Goal: Communication & Community: Answer question/provide support

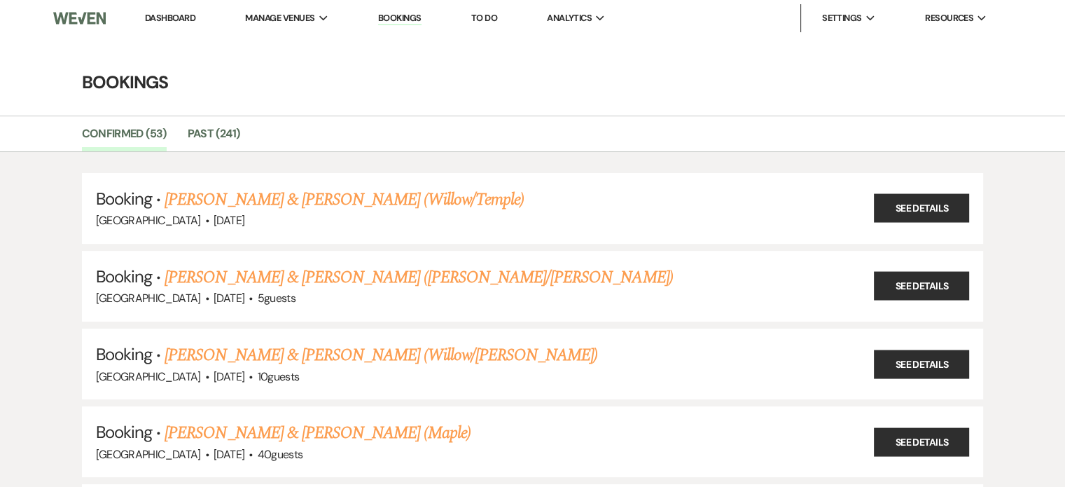
click at [413, 24] on link "Bookings" at bounding box center [399, 18] width 43 height 13
click at [401, 19] on link "Bookings" at bounding box center [399, 18] width 43 height 13
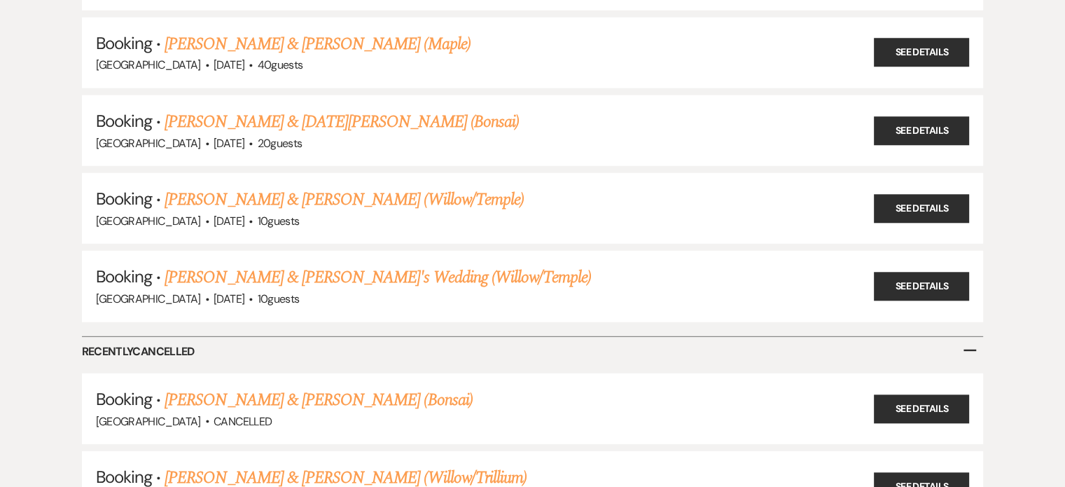
scroll to position [3965, 0]
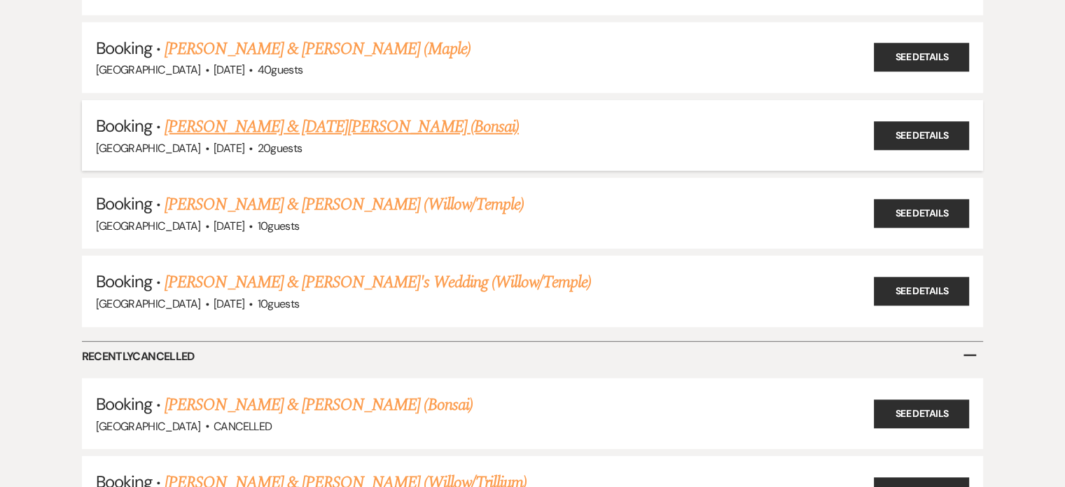
click at [310, 114] on link "Richard Ra & Noel Than (Bonsai)" at bounding box center [342, 126] width 354 height 25
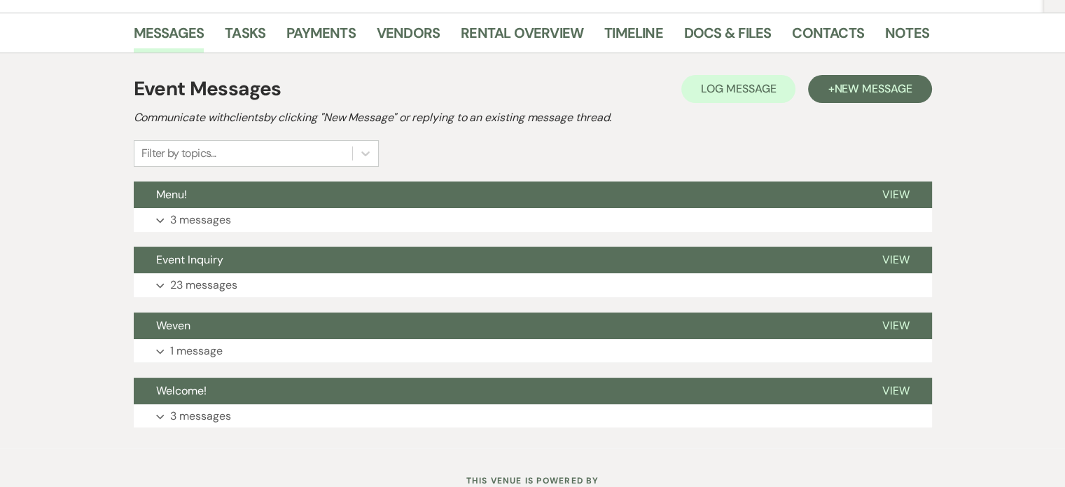
scroll to position [238, 0]
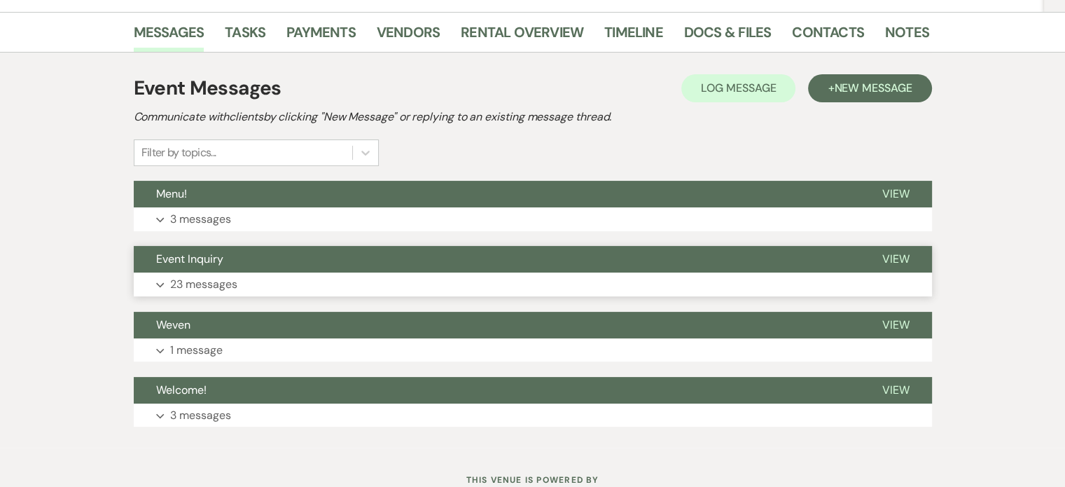
click at [219, 279] on p "23 messages" at bounding box center [203, 284] width 67 height 18
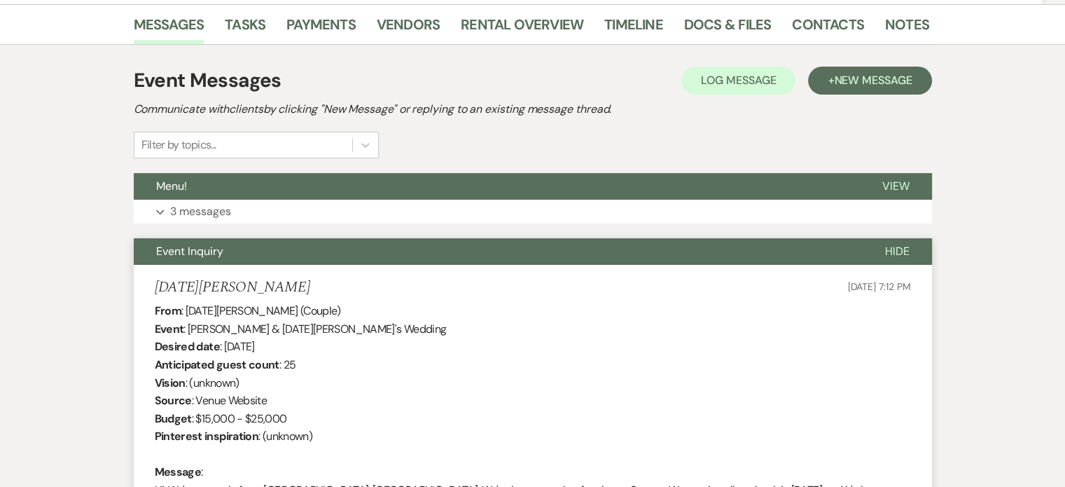
scroll to position [246, 0]
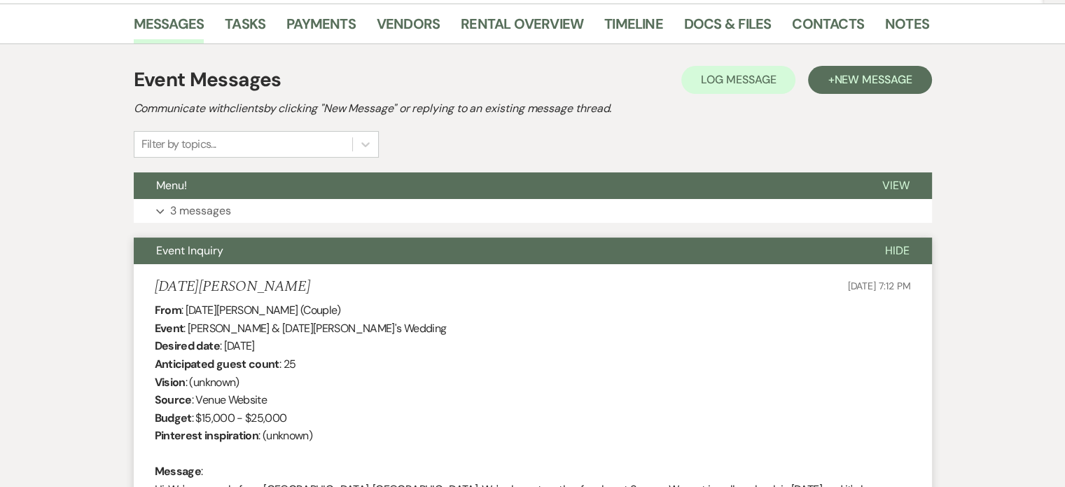
click at [895, 261] on button "Hide" at bounding box center [897, 250] width 69 height 27
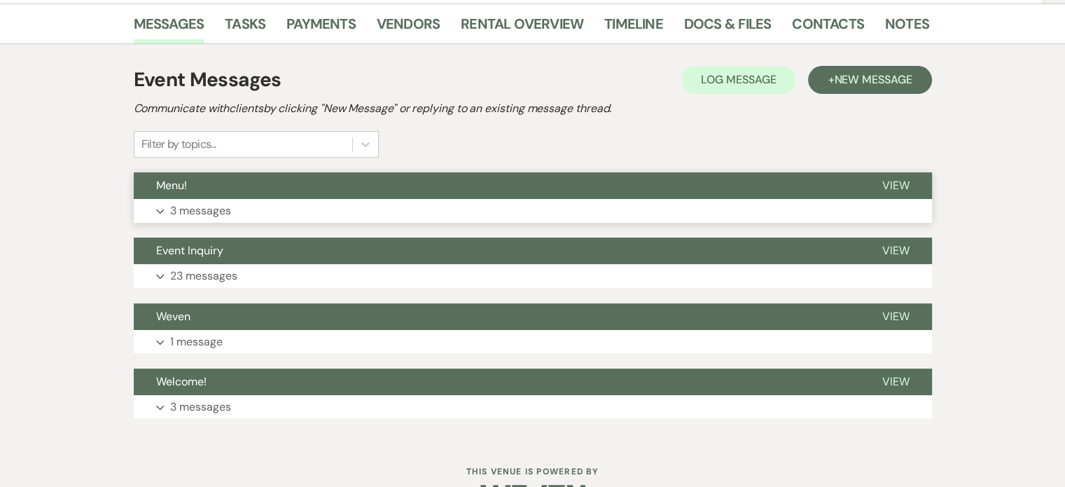
click at [227, 209] on p "3 messages" at bounding box center [200, 211] width 61 height 18
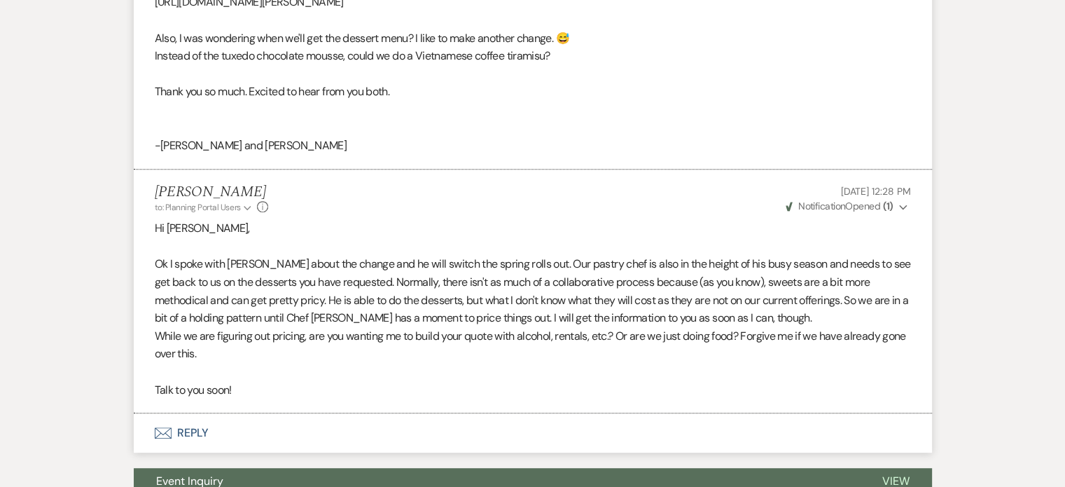
scroll to position [759, 0]
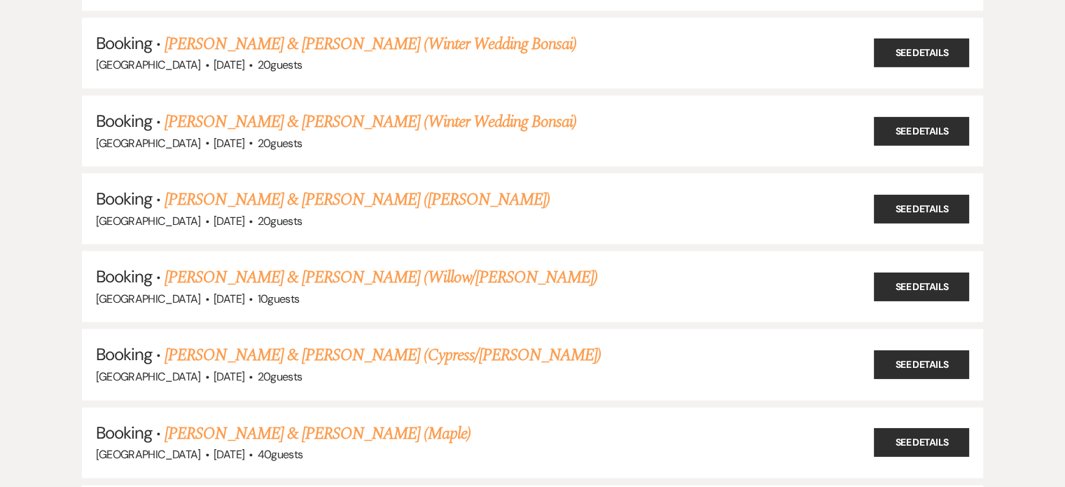
scroll to position [1883, 0]
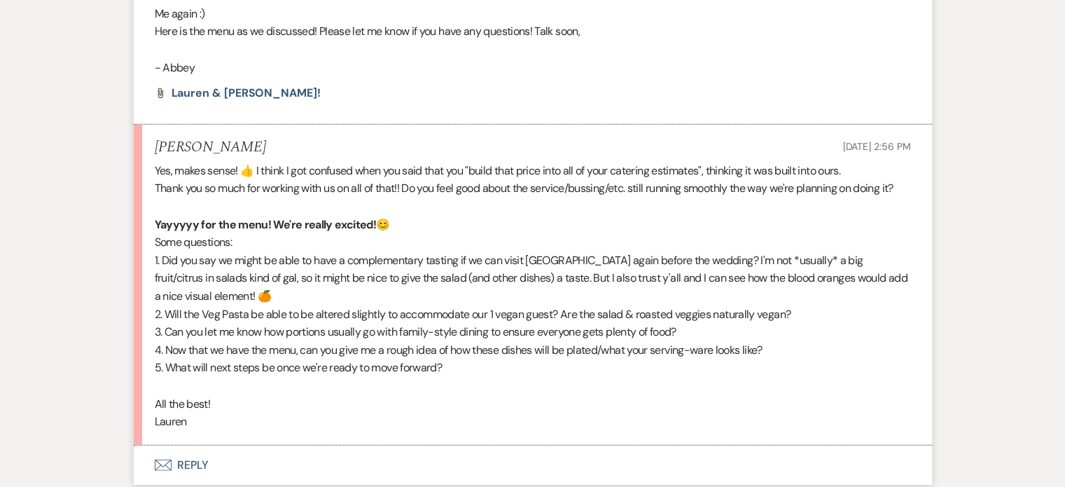
scroll to position [9250, 0]
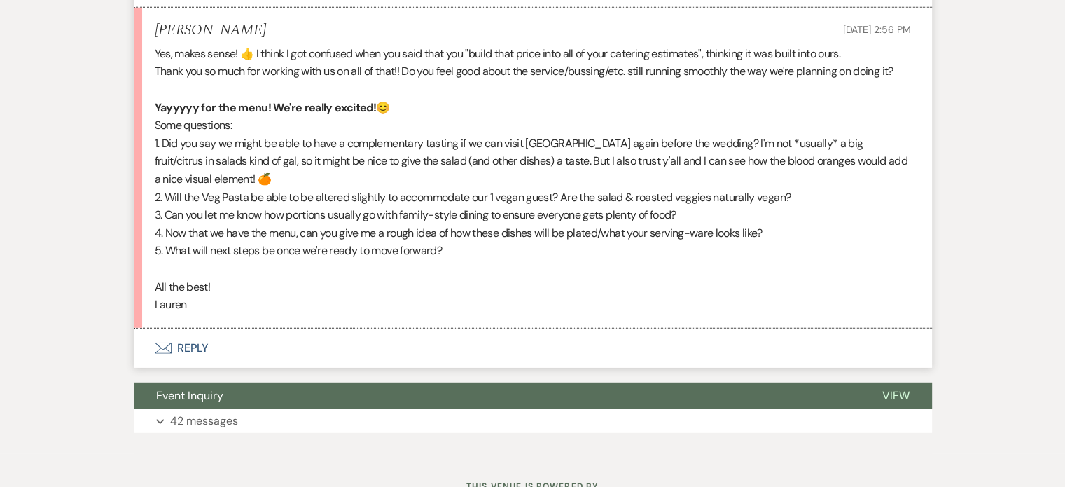
click at [189, 328] on button "Envelope Reply" at bounding box center [533, 347] width 798 height 39
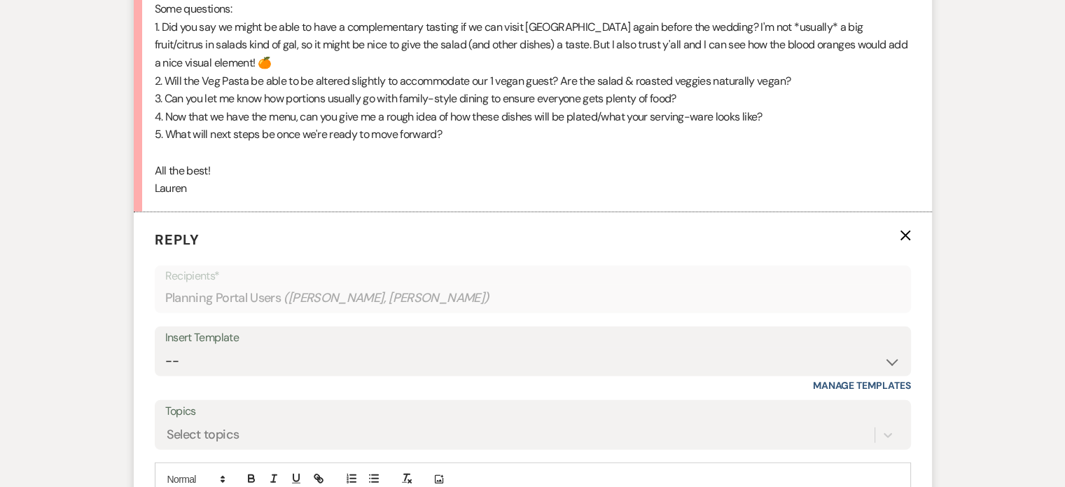
scroll to position [9483, 0]
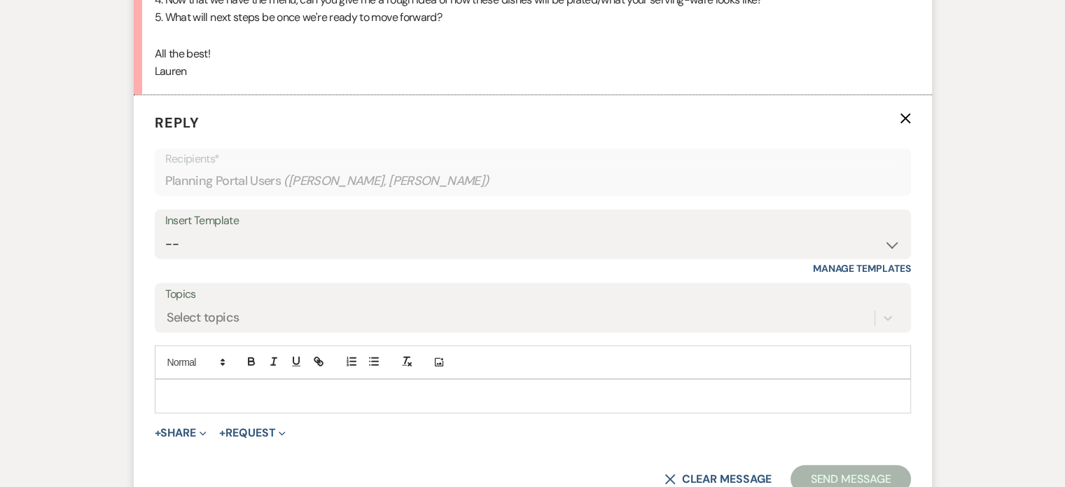
click at [297, 388] on p at bounding box center [533, 395] width 734 height 15
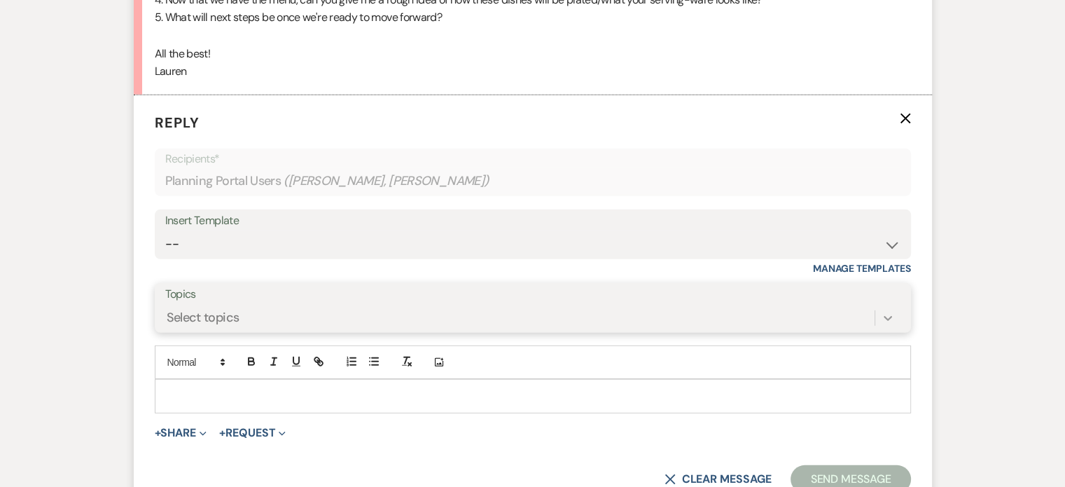
scroll to position [9491, 0]
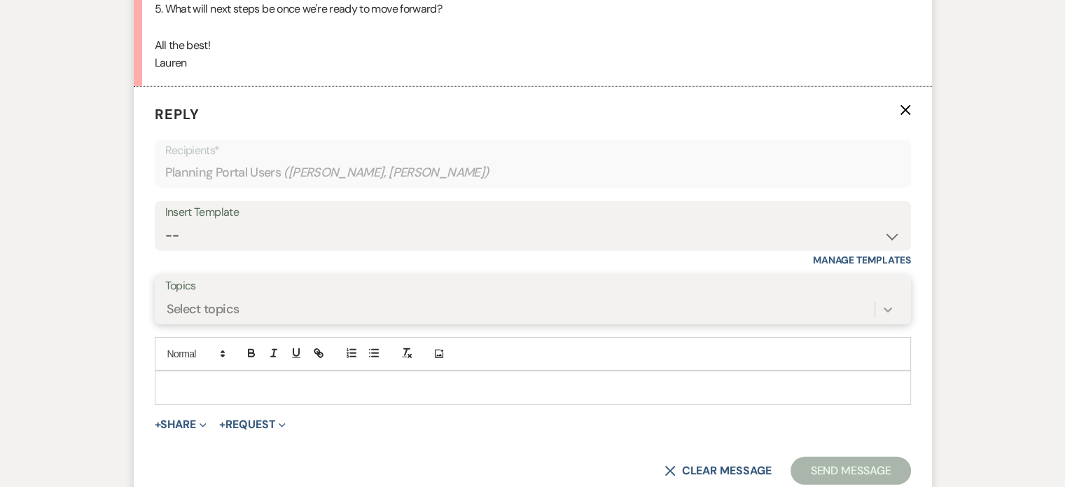
click at [890, 302] on icon at bounding box center [888, 309] width 14 height 14
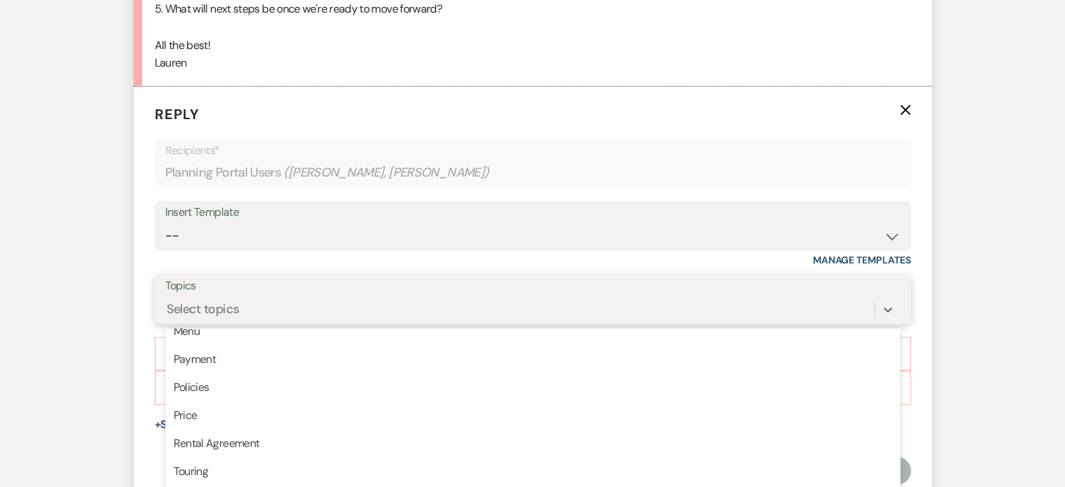
scroll to position [356, 0]
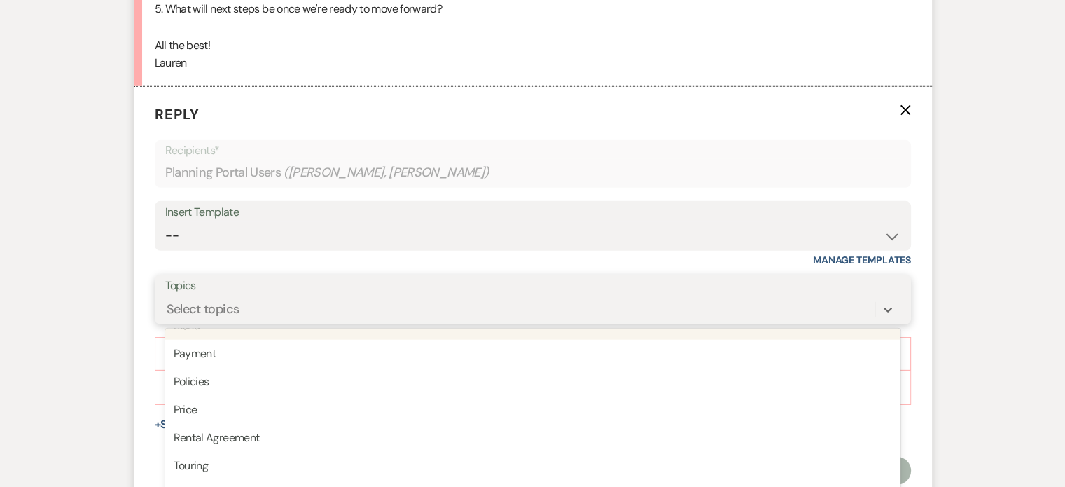
click at [377, 298] on div "Select topics" at bounding box center [519, 310] width 709 height 25
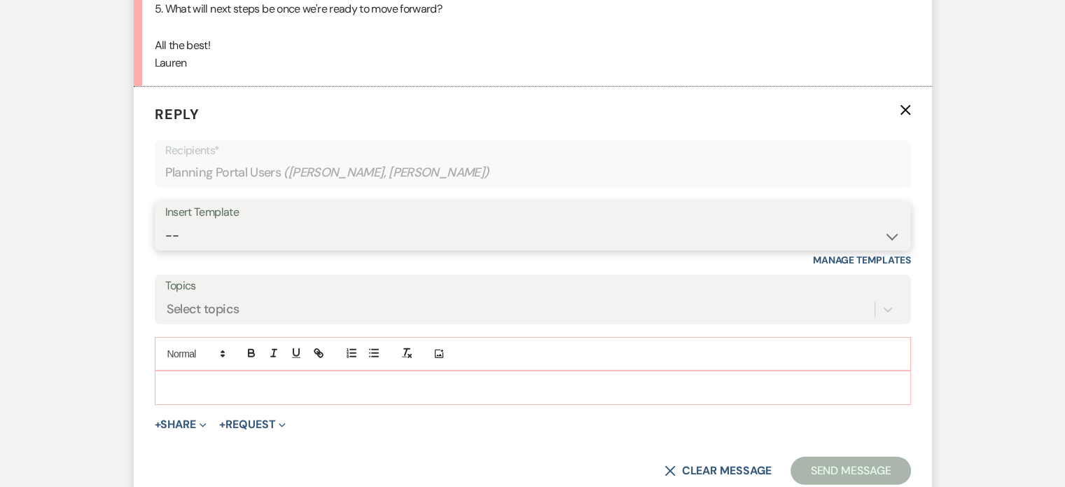
click at [291, 222] on select "-- Weven Planning Portal Introduction (Booked Events) 1st planning email ([PERS…" at bounding box center [532, 235] width 735 height 27
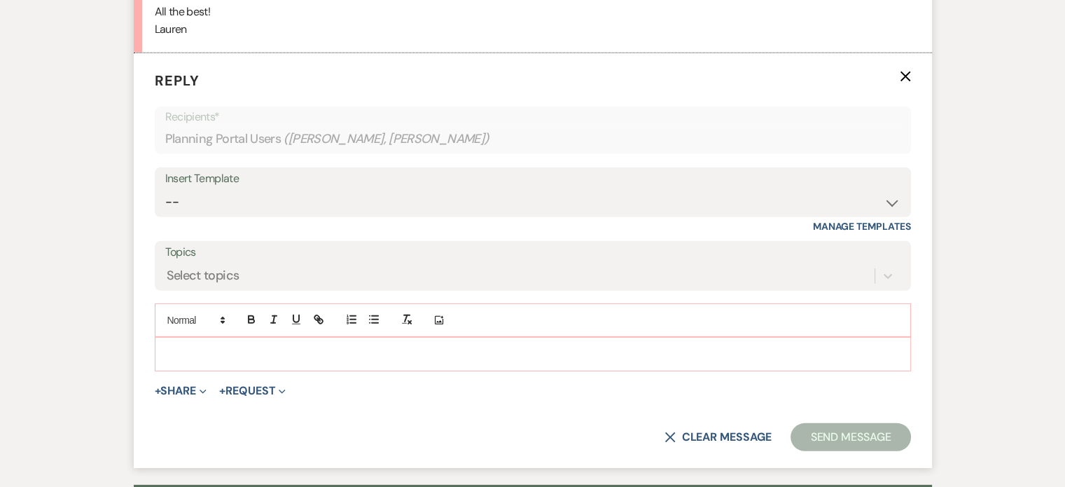
scroll to position [9509, 0]
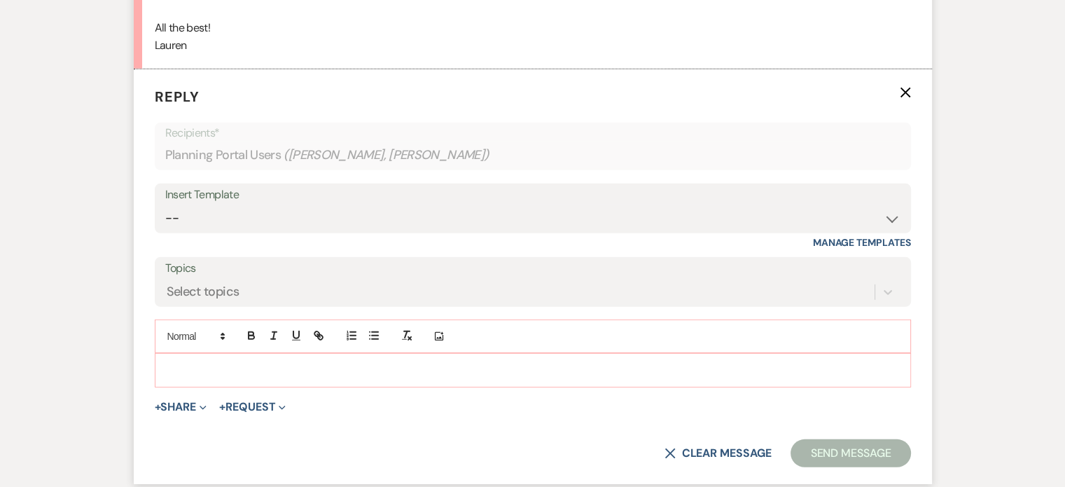
click at [197, 362] on p at bounding box center [533, 369] width 734 height 15
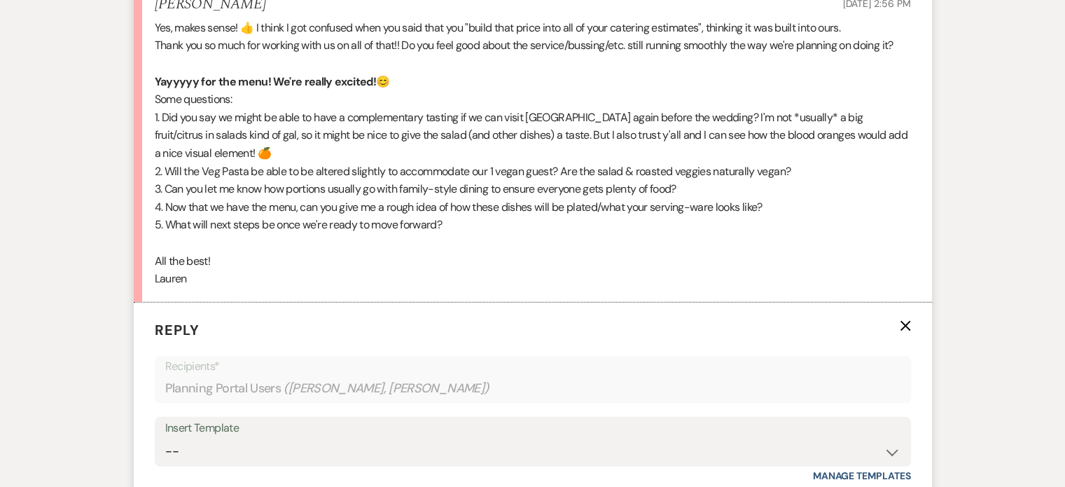
scroll to position [9159, 0]
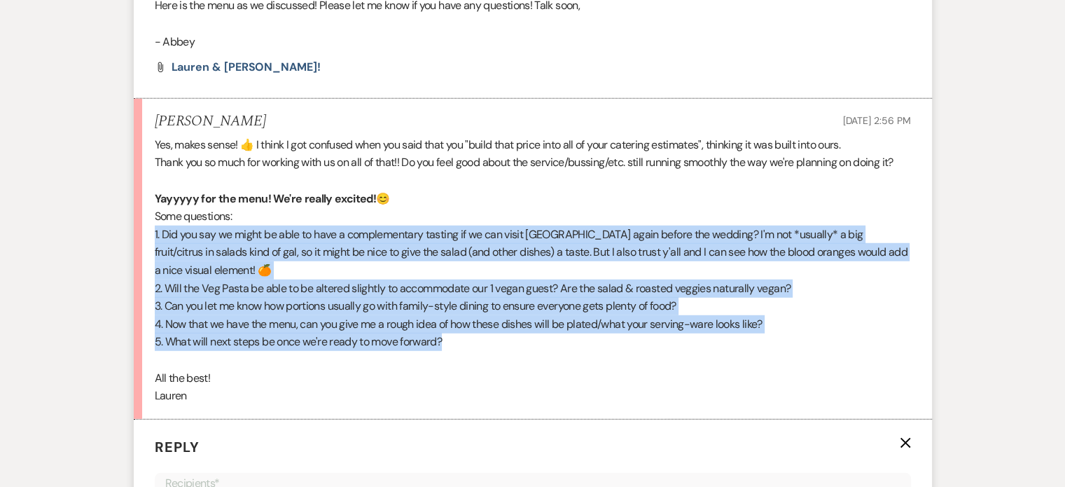
drag, startPoint x: 154, startPoint y: 178, endPoint x: 714, endPoint y: 279, distance: 569.1
click at [714, 279] on div "Yes, makes sense! 👍 I think I got confused when you said that you "build that p…" at bounding box center [533, 270] width 756 height 269
copy div "1. Did you say we might be able to have a complementary tasting if we can visit…"
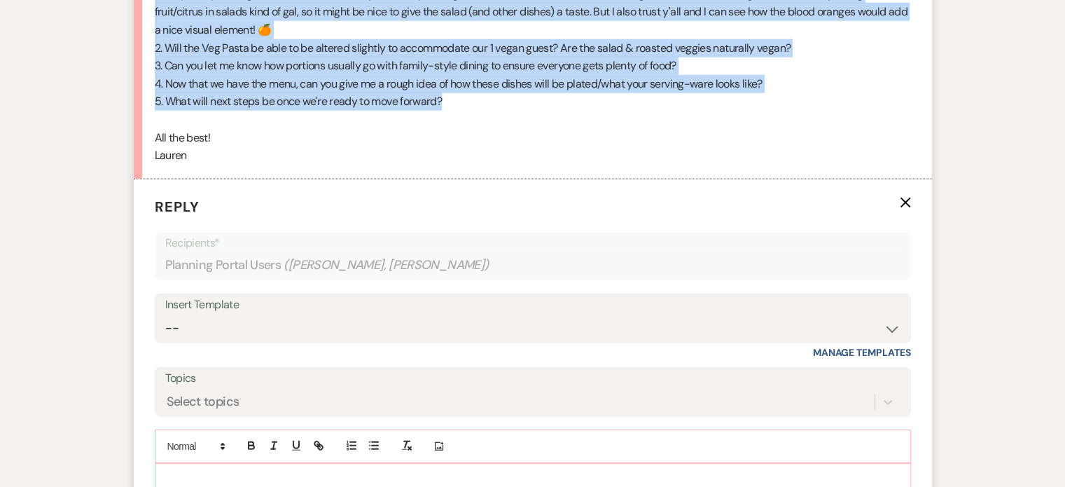
scroll to position [9509, 0]
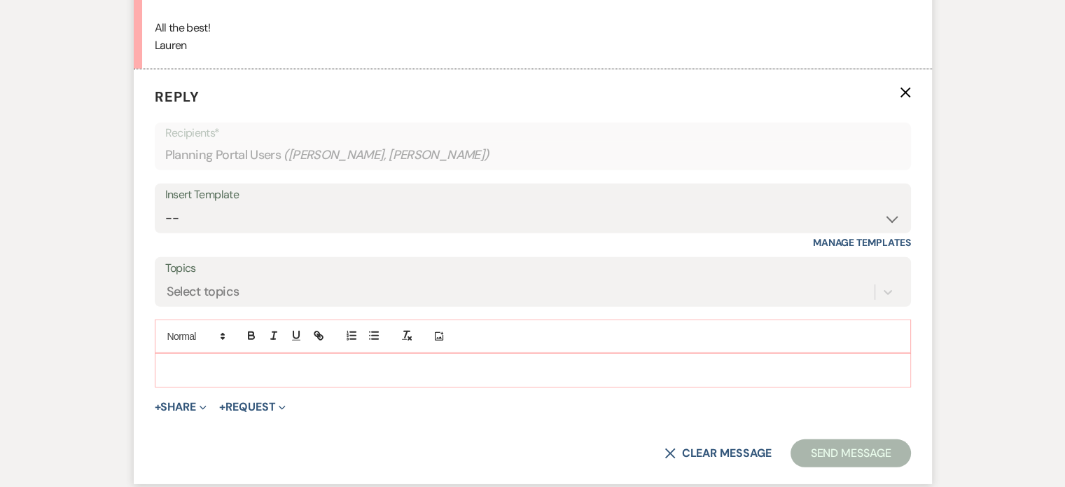
click at [217, 362] on p at bounding box center [533, 369] width 734 height 15
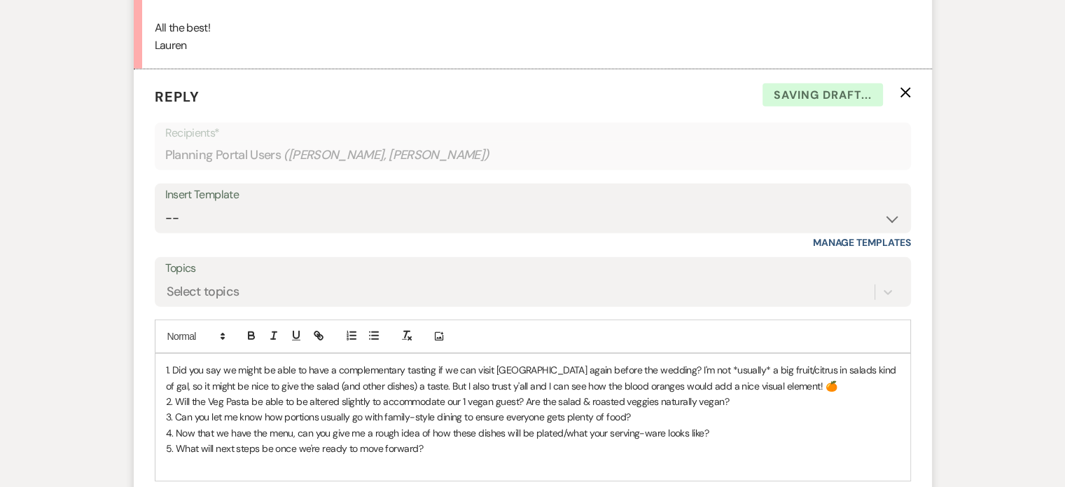
click at [162, 354] on div "1. Did you say we might be able to have a complementary tasting if we can visit…" at bounding box center [532, 417] width 755 height 127
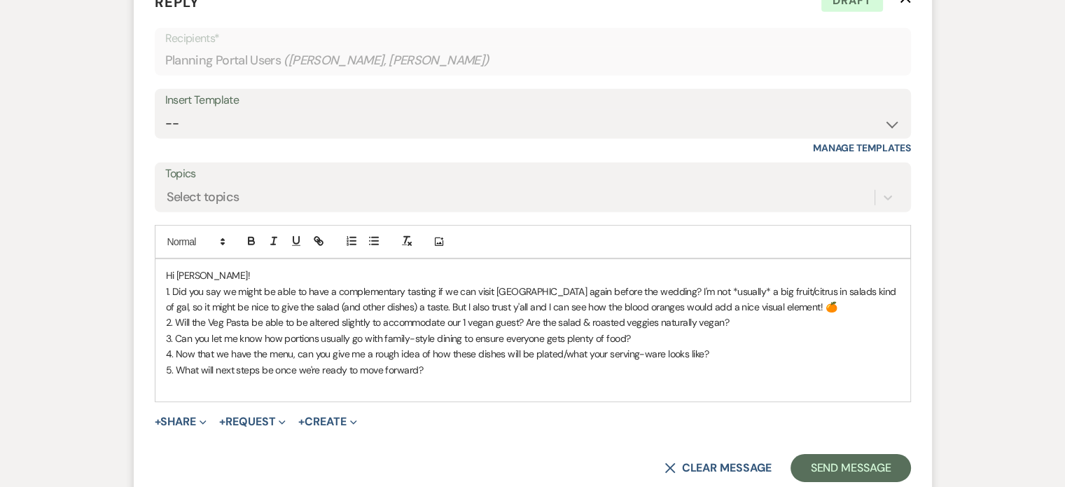
scroll to position [9619, 0]
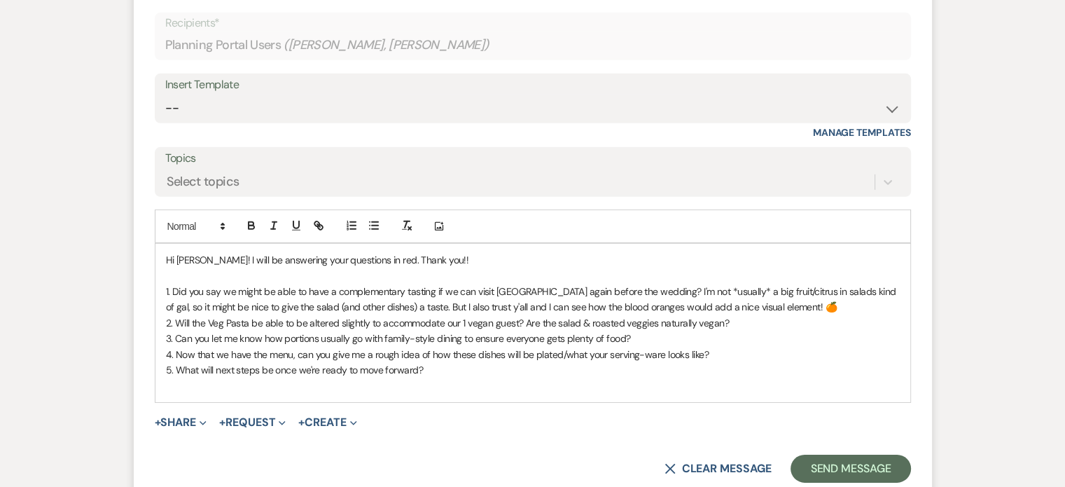
click at [801, 284] on p "1. Did you say we might be able to have a complementary tasting if we can visit…" at bounding box center [533, 300] width 734 height 32
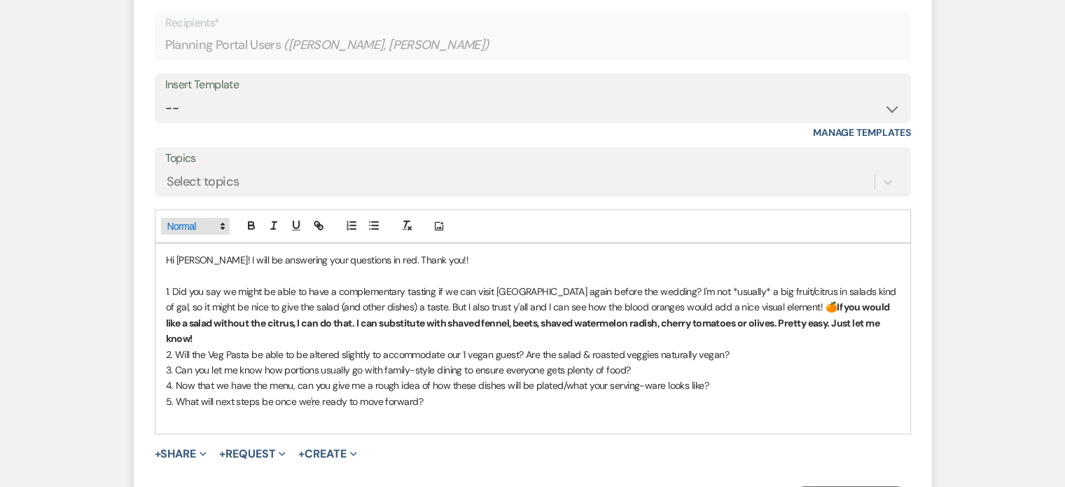
click at [225, 220] on icon at bounding box center [222, 226] width 13 height 13
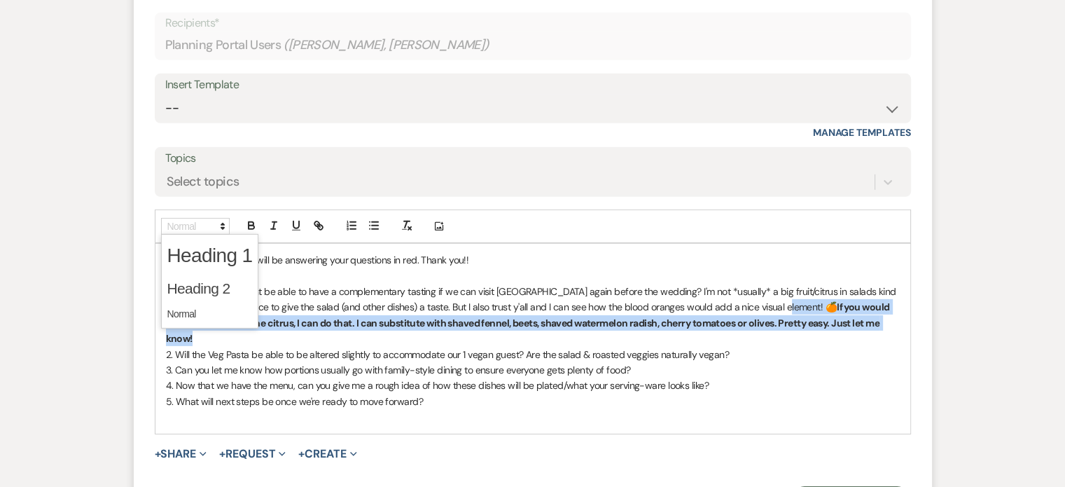
drag, startPoint x: 787, startPoint y: 244, endPoint x: 889, endPoint y: 260, distance: 102.8
click at [889, 284] on p "1. Did you say we might be able to have a complementary tasting if we can visit…" at bounding box center [533, 315] width 734 height 63
click at [403, 219] on icon "button" at bounding box center [406, 225] width 13 height 13
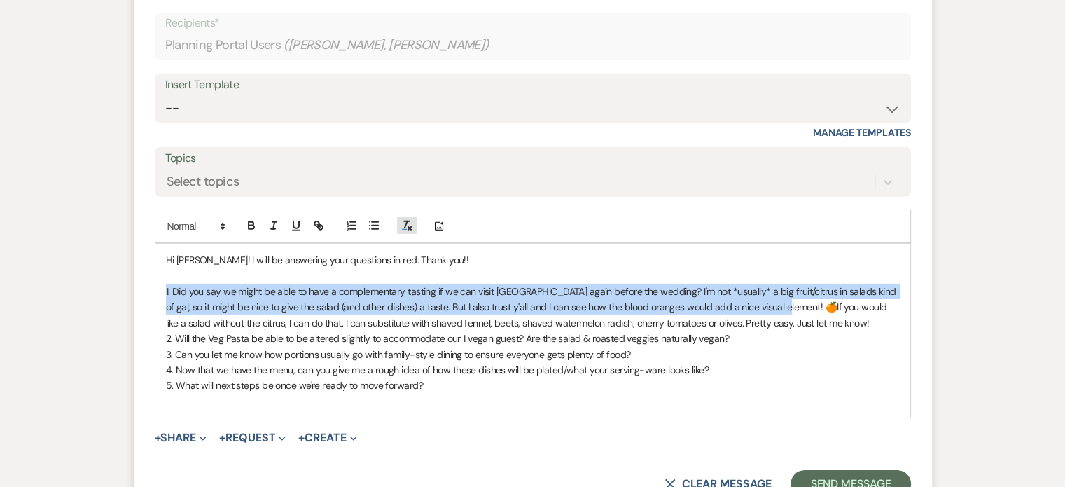
click at [403, 219] on icon "button" at bounding box center [406, 225] width 13 height 13
click at [405, 221] on line "button" at bounding box center [406, 224] width 2 height 6
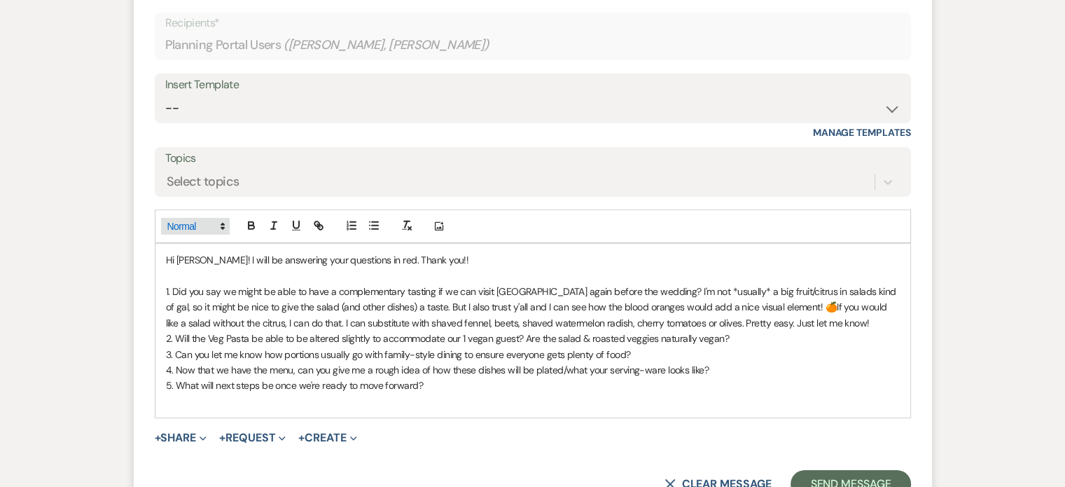
click at [188, 218] on span at bounding box center [195, 226] width 69 height 17
click at [530, 209] on div "Add Photo" at bounding box center [533, 226] width 756 height 34
click at [318, 225] on icon "button" at bounding box center [320, 227] width 5 height 5
type input "If you would like a salad without the citrus, I can do that. I can substitute w…"
click at [848, 377] on p "5. What will next steps be once we're ready to move forward?" at bounding box center [533, 384] width 734 height 15
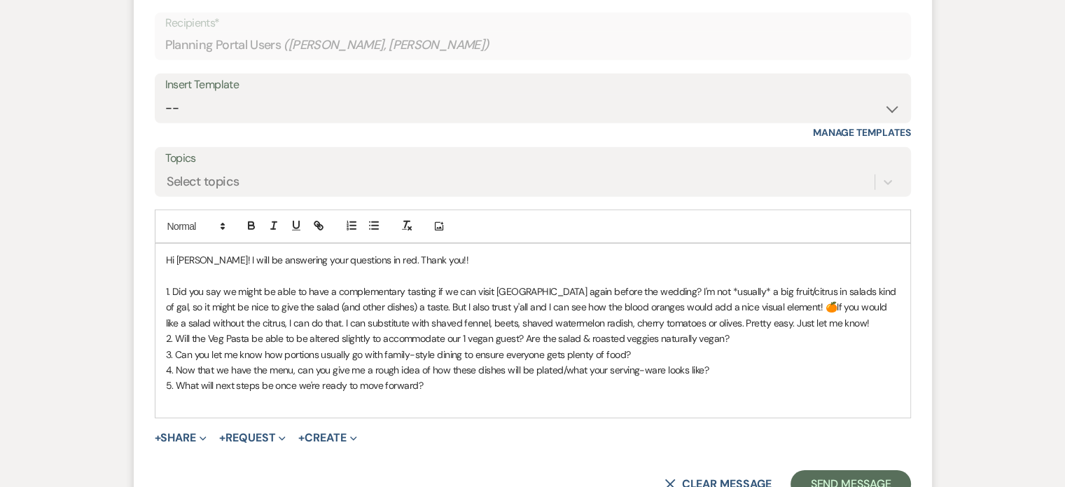
drag, startPoint x: 789, startPoint y: 247, endPoint x: 882, endPoint y: 260, distance: 93.3
click at [882, 284] on p "1. Did you say we might be able to have a complementary tasting if we can visit…" at bounding box center [533, 307] width 734 height 47
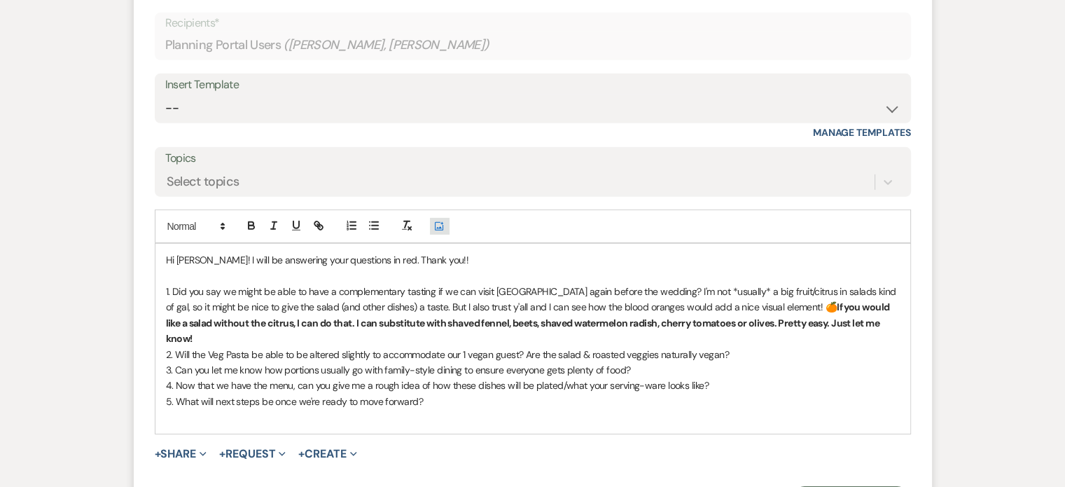
click at [436, 222] on use "button" at bounding box center [439, 226] width 8 height 8
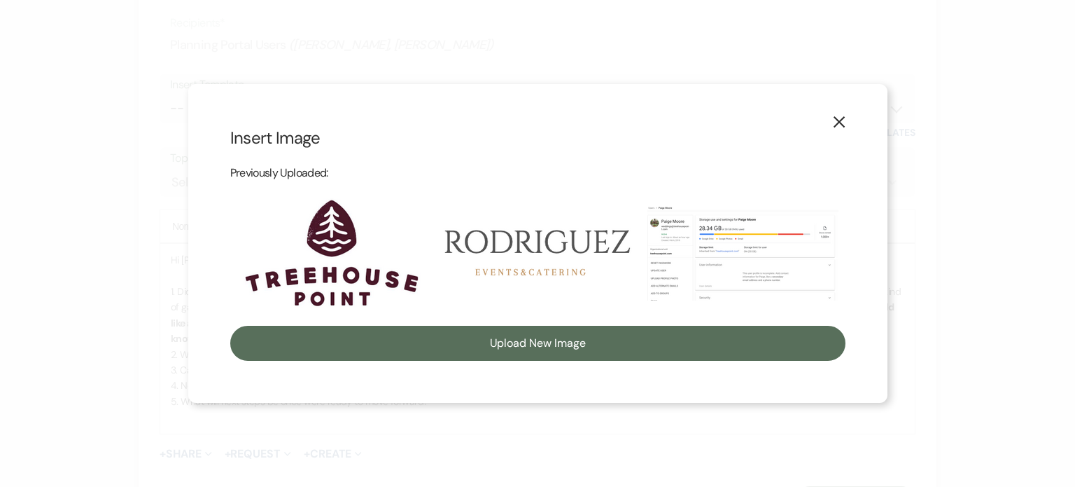
click at [843, 123] on icon "X" at bounding box center [839, 122] width 13 height 13
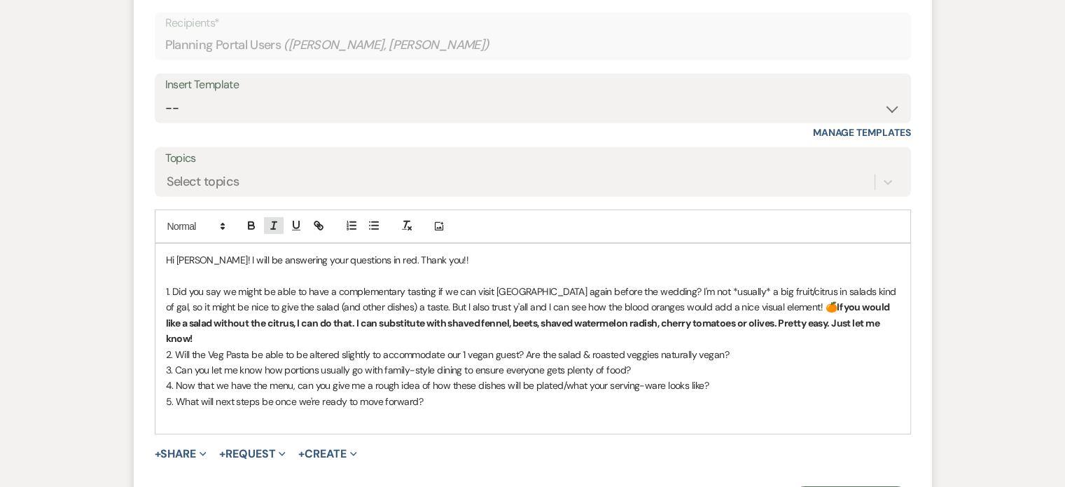
click at [270, 219] on icon "button" at bounding box center [273, 225] width 13 height 13
click at [293, 221] on icon "button" at bounding box center [296, 224] width 6 height 7
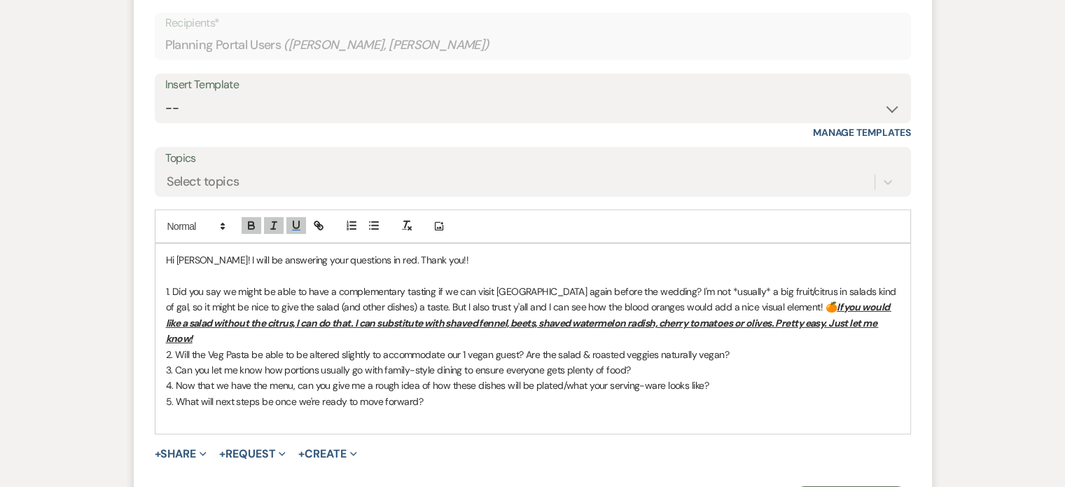
click at [836, 393] on p "5. What will next steps be once we're ready to move forward?" at bounding box center [533, 400] width 734 height 15
click at [372, 252] on p "Hi [PERSON_NAME]! I will be answering your questions in red. Thank you!!" at bounding box center [533, 259] width 734 height 15
click at [882, 284] on p "1. Did you say we might be able to have a complementary tasting if we can visit…" at bounding box center [533, 315] width 734 height 63
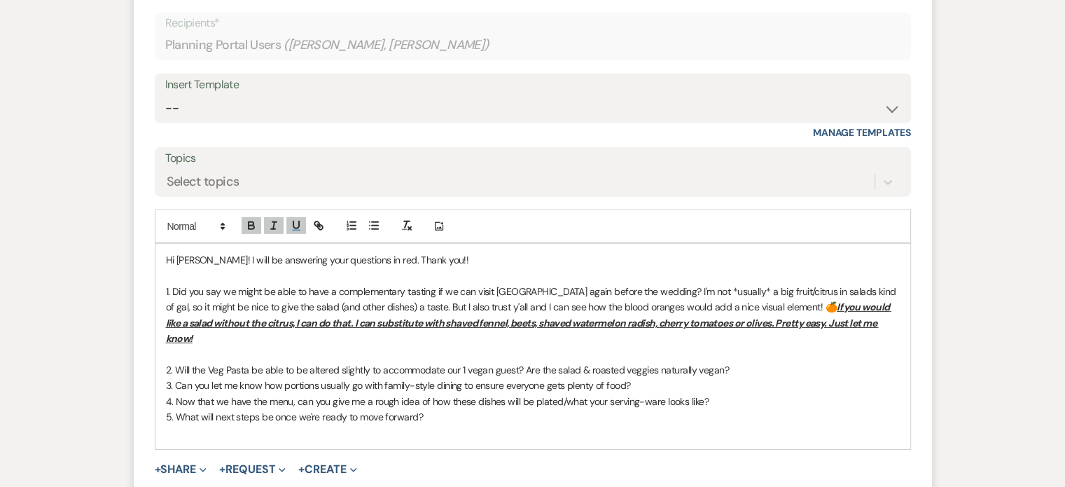
click at [775, 377] on p "3. Can you let me know how portions usually go with family-style dining to ensu…" at bounding box center [533, 384] width 734 height 15
click at [725, 362] on p "2. Will the Veg Pasta be able to be altered slightly to accommodate our 1 vegan…" at bounding box center [533, 369] width 734 height 15
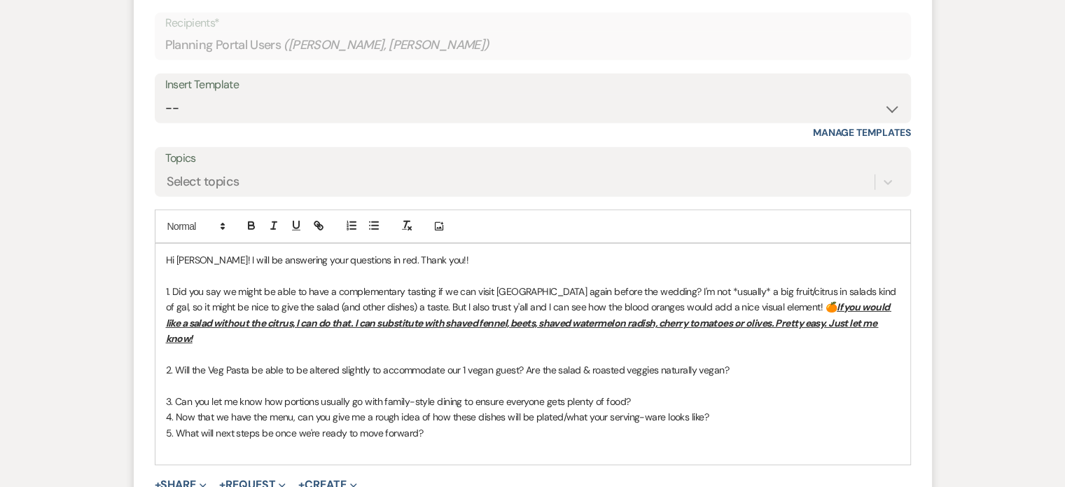
click at [659, 393] on p "3. Can you let me know how portions usually go with family-style dining to ensu…" at bounding box center [533, 400] width 734 height 15
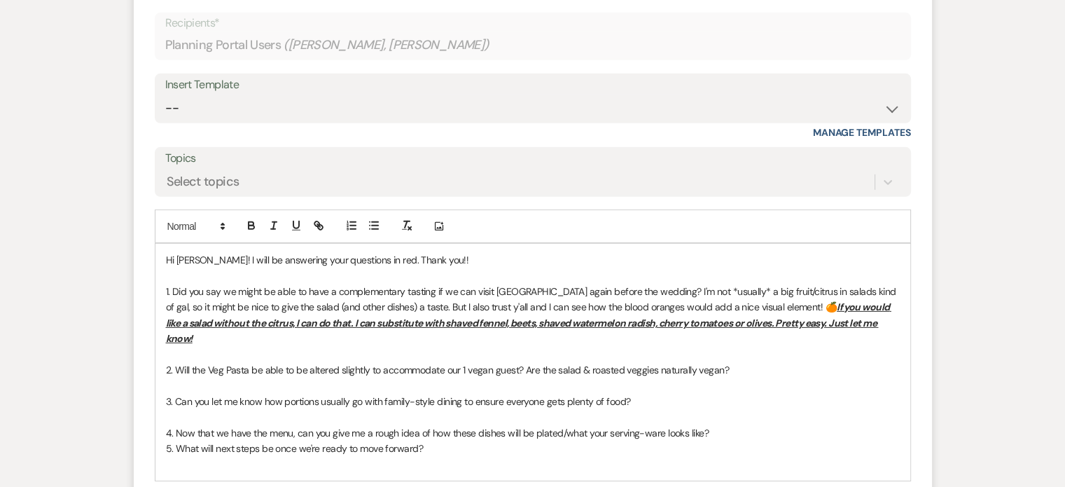
click at [716, 425] on p "4. Now that we have the menu, can you give me a rough idea of how these dishes …" at bounding box center [533, 432] width 734 height 15
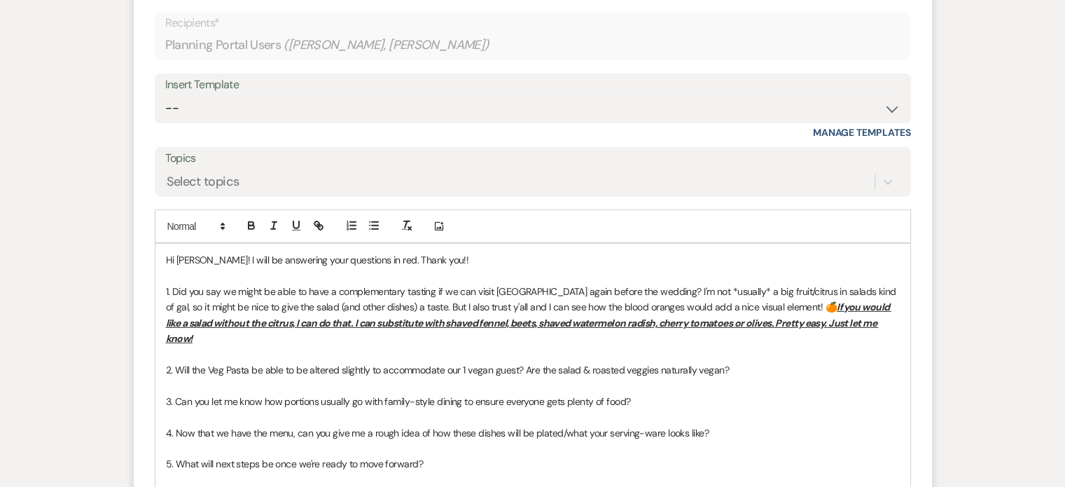
click at [372, 252] on p "Hi [PERSON_NAME]! I will be answering your questions in red. Thank you!!" at bounding box center [533, 259] width 734 height 15
click at [739, 377] on p at bounding box center [533, 384] width 734 height 15
click at [734, 362] on p "2. Will the Veg Pasta be able to be altered slightly to accommodate our 1 vegan…" at bounding box center [533, 369] width 734 height 15
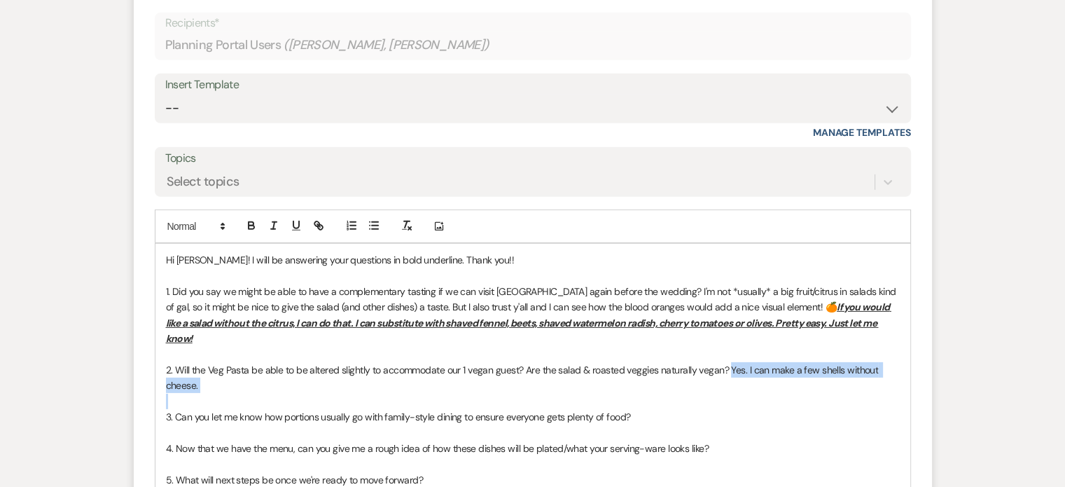
drag, startPoint x: 726, startPoint y: 293, endPoint x: 202, endPoint y: 320, distance: 525.1
click at [202, 320] on div "Hi [PERSON_NAME]! I will be answering your questions in bold underline. Thank y…" at bounding box center [532, 377] width 755 height 267
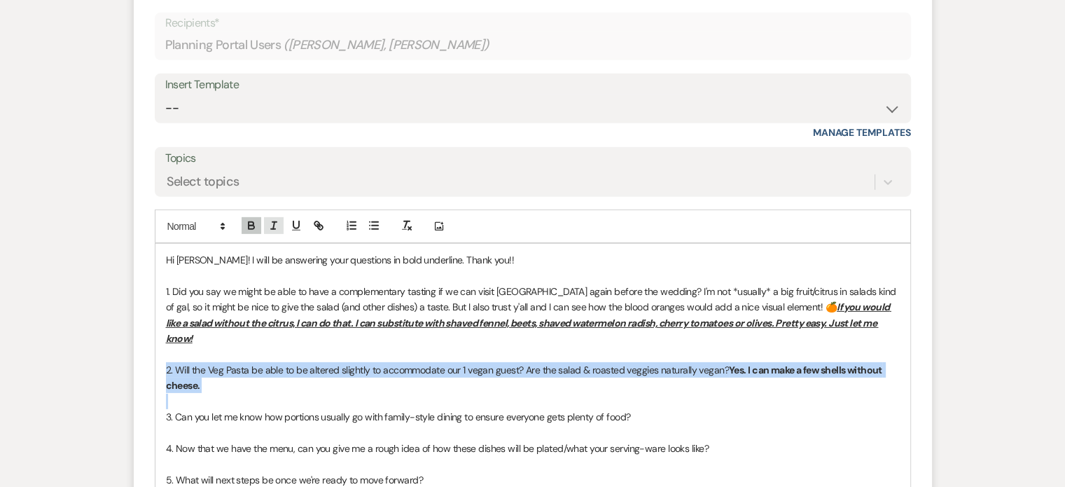
click at [277, 219] on icon "button" at bounding box center [273, 225] width 13 height 13
click at [294, 219] on icon "button" at bounding box center [296, 225] width 13 height 13
click at [270, 362] on p "2. Will the Veg Pasta be able to be altered slightly to accommodate our 1 vegan…" at bounding box center [533, 378] width 734 height 32
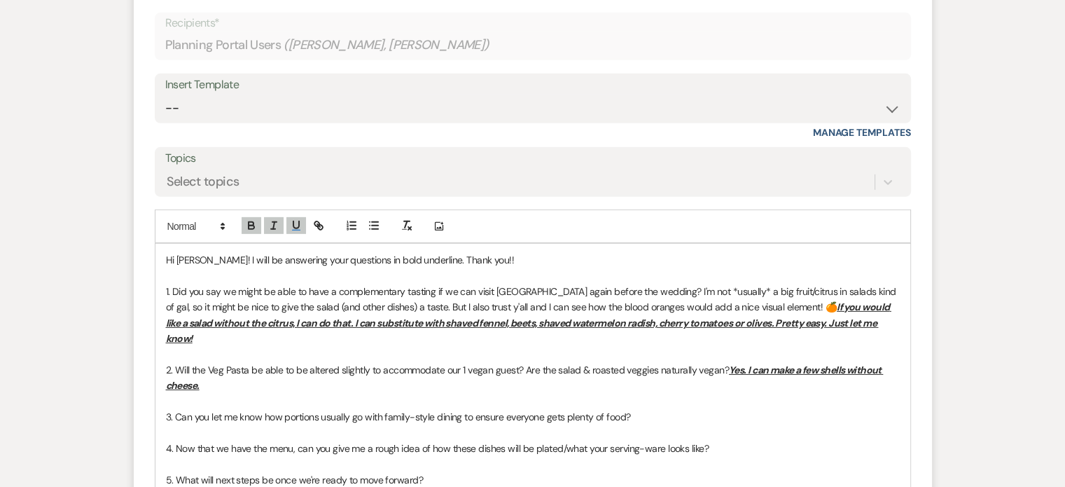
click at [212, 362] on p "2. Will the Veg Pasta be able to be altered slightly to accommodate our 1 vegan…" at bounding box center [533, 378] width 734 height 32
click at [201, 363] on u "Yes. I can make a few shells without cheese. Roasted Vegetables will be vegan." at bounding box center [525, 377] width 718 height 28
click at [431, 362] on p "2. Will the Veg Pasta be able to be altered slightly to accommodate our 1 vegan…" at bounding box center [533, 378] width 734 height 32
click at [636, 409] on p "3. Can you let me know how portions usually go with family-style dining to ensu…" at bounding box center [533, 416] width 734 height 15
click at [650, 409] on p "3. Can you let me know how portions usually go with family-style dining to ensu…" at bounding box center [533, 416] width 734 height 15
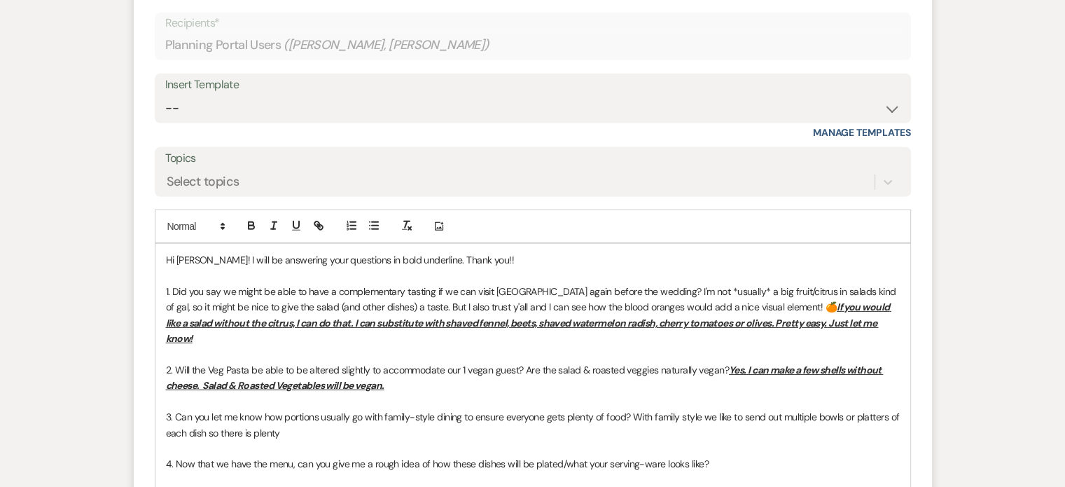
click at [285, 409] on p "3. Can you let me know how portions usually go with family-style dining to ensu…" at bounding box center [533, 425] width 734 height 32
click at [532, 410] on span "3. Can you let me know how portions usually go with family-style dining to ensu…" at bounding box center [534, 424] width 736 height 28
click at [641, 409] on p "3. Can you let me know how portions usually go with family-style dining to ensu…" at bounding box center [533, 425] width 734 height 32
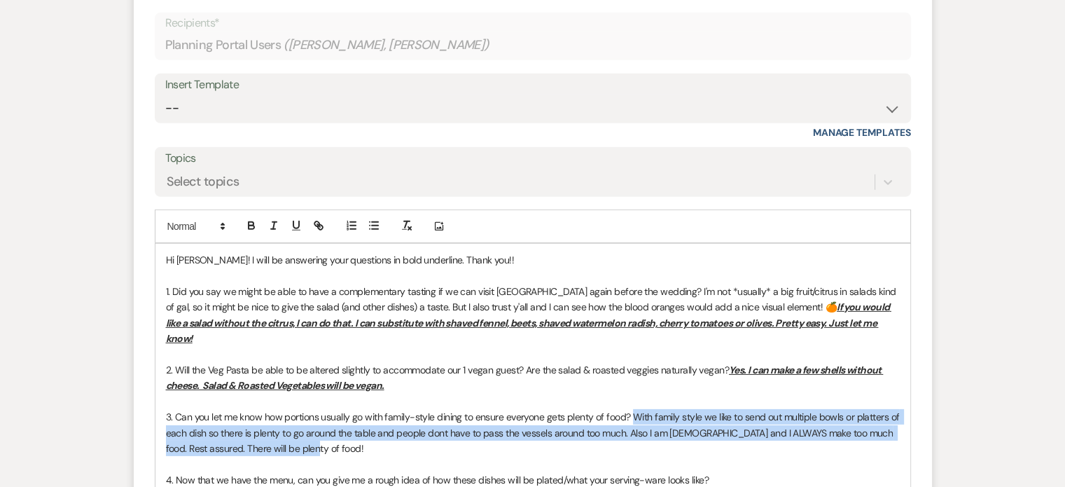
drag, startPoint x: 632, startPoint y: 343, endPoint x: 666, endPoint y: 372, distance: 45.2
click at [666, 409] on p "3. Can you let me know how portions usually go with family-style dining to ensu…" at bounding box center [533, 432] width 734 height 47
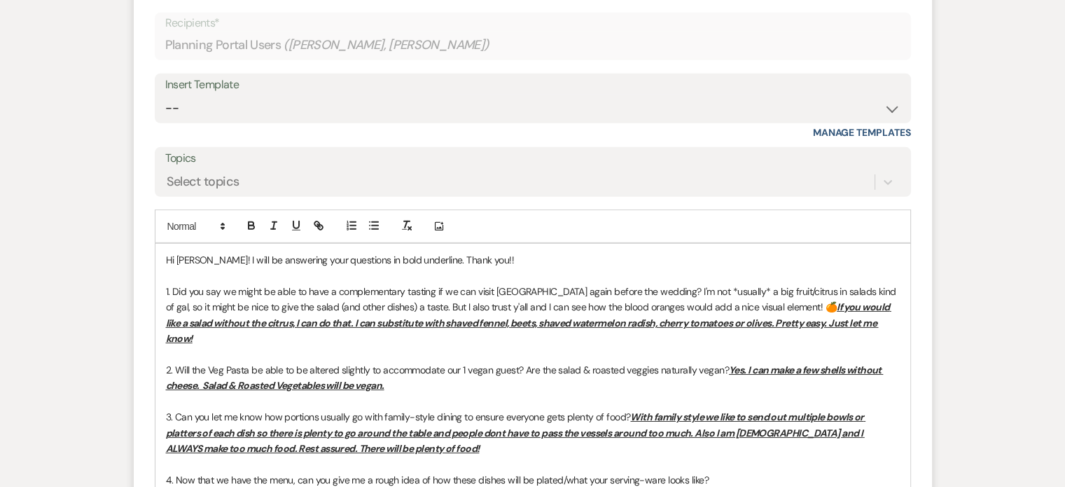
click at [722, 472] on p "4. Now that we have the menu, can you give me a rough idea of how these dishes …" at bounding box center [533, 479] width 734 height 15
click at [871, 473] on span "4. Now that we have the menu, can you give me a rough idea of how these dishes …" at bounding box center [530, 487] width 728 height 28
click at [748, 410] on u "With family style we like to send out multiple bowls or platters of each dish s…" at bounding box center [516, 432] width 700 height 44
click at [495, 410] on u "With family style we like to send out multiple bowls or platters of each dish s…" at bounding box center [516, 432] width 700 height 44
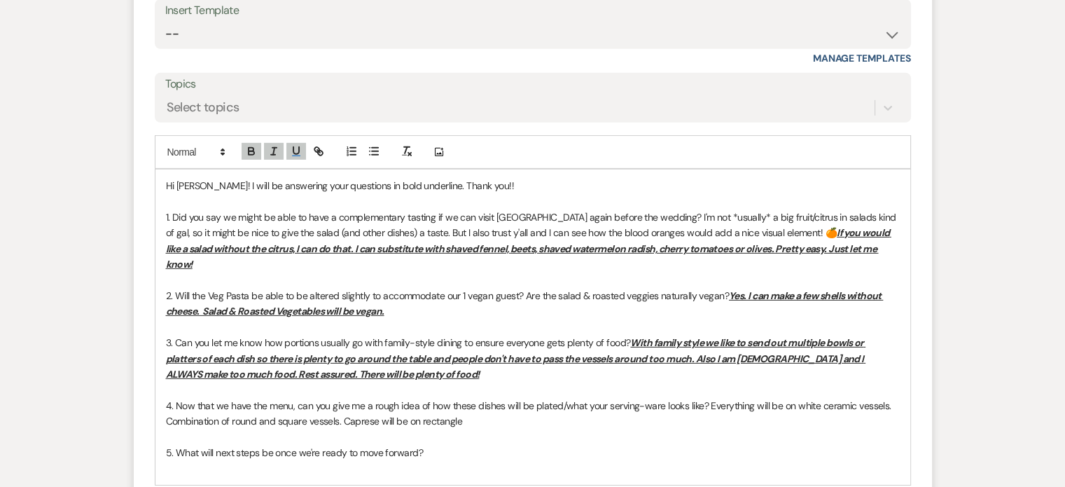
scroll to position [9696, 0]
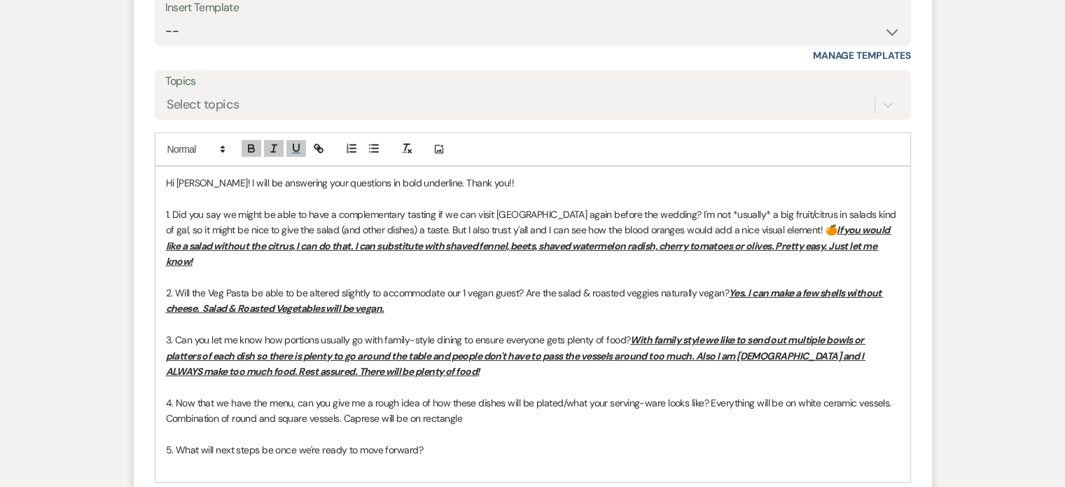
click at [473, 426] on p at bounding box center [533, 433] width 734 height 15
click at [487, 395] on p "4. Now that we have the menu, can you give me a rough idea of how these dishes …" at bounding box center [533, 411] width 734 height 32
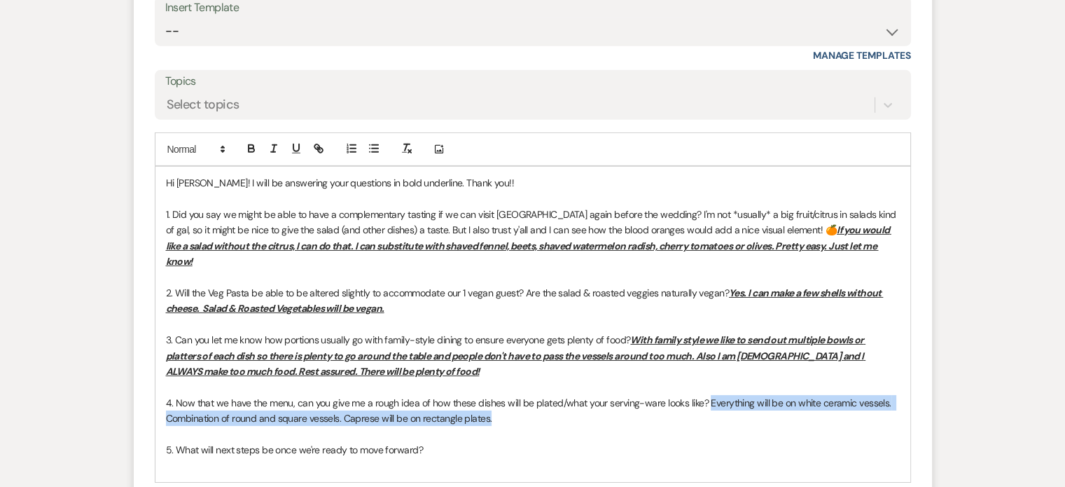
drag, startPoint x: 706, startPoint y: 324, endPoint x: 713, endPoint y: 340, distance: 17.2
click at [713, 395] on p "4. Now that we have the menu, can you give me a rough idea of how these dishes …" at bounding box center [533, 411] width 734 height 32
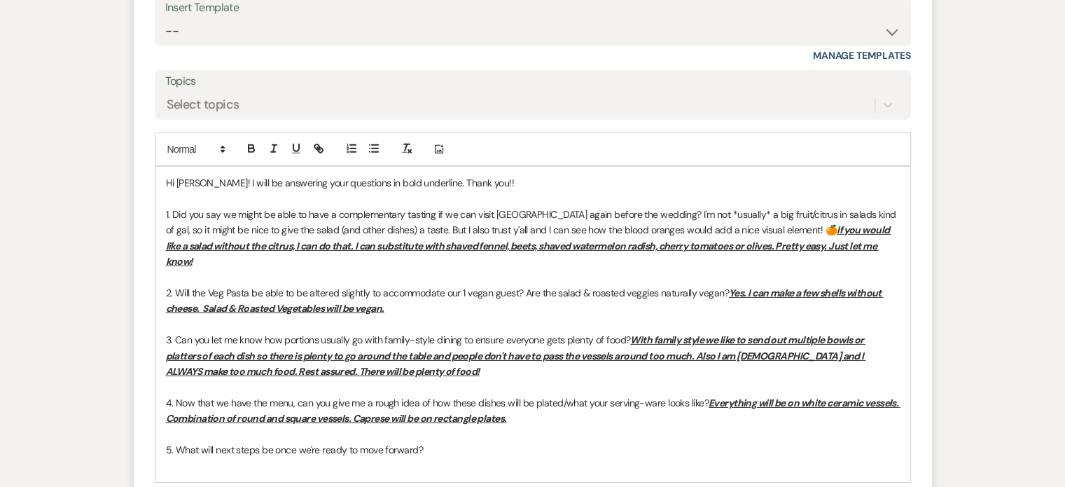
click at [426, 442] on p "5. What will next steps be once we're ready to move forward?" at bounding box center [533, 449] width 734 height 15
drag, startPoint x: 420, startPoint y: 377, endPoint x: 550, endPoint y: 377, distance: 130.2
click at [550, 443] on span "5. What will next steps be once we're ready to move forward? Ill have abbey ans…" at bounding box center [363, 449] width 394 height 13
click at [562, 442] on p "5. What will next steps be once we're ready to move forward? Ill have abbey ans…" at bounding box center [533, 449] width 734 height 15
drag, startPoint x: 562, startPoint y: 377, endPoint x: 423, endPoint y: 381, distance: 139.4
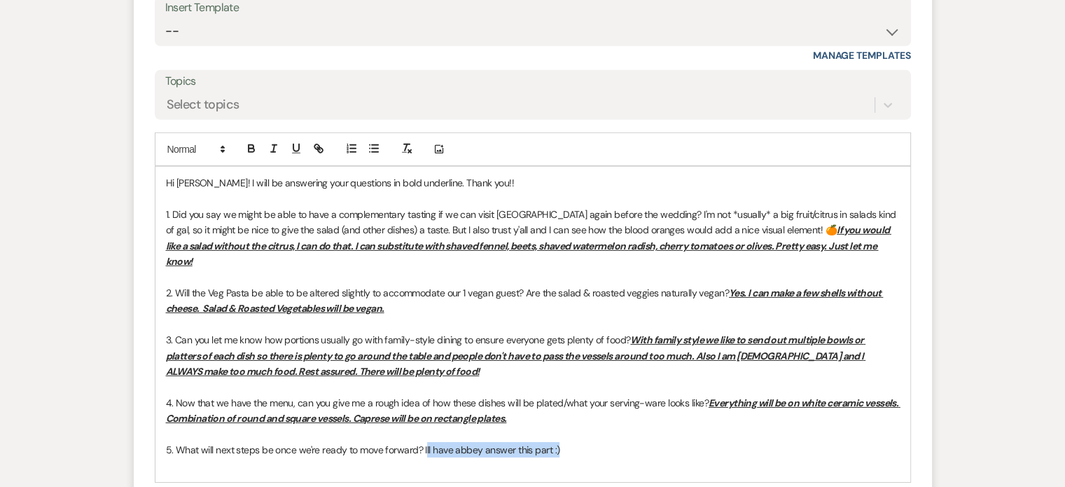
click at [423, 442] on p "5. What will next steps be once we're ready to move forward? Ill have abbey ans…" at bounding box center [533, 449] width 734 height 15
drag, startPoint x: 420, startPoint y: 377, endPoint x: 571, endPoint y: 370, distance: 151.4
click at [571, 442] on p "5. What will next steps be once we're ready to move forward? Ill have abbey ans…" at bounding box center [533, 449] width 734 height 15
click at [603, 442] on p "5. What will next steps be once we're ready to move forward? Ill have abbey ans…" at bounding box center [533, 449] width 734 height 15
click at [480, 175] on p "Hi [PERSON_NAME]! I will be answering your questions in bold underline. Thank y…" at bounding box center [533, 182] width 734 height 15
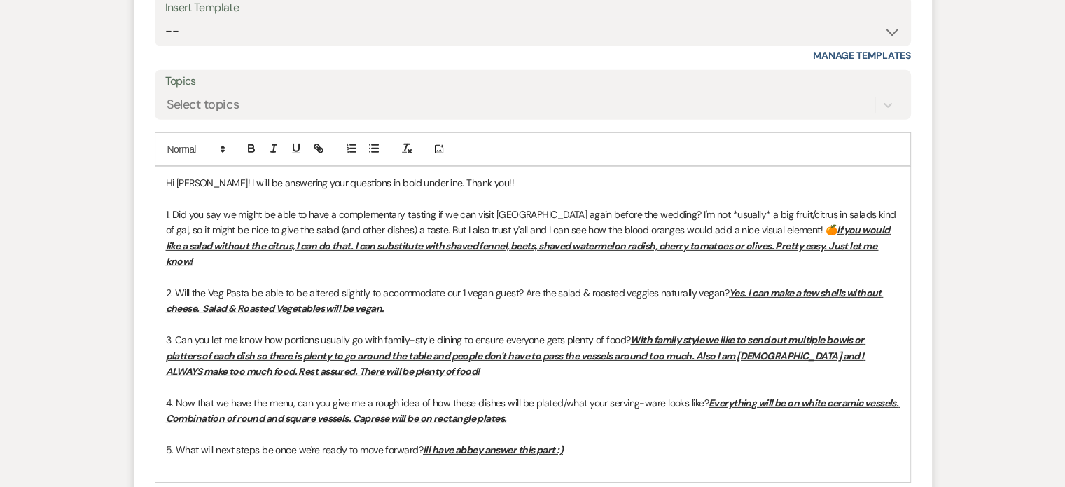
click at [787, 208] on span "1. Did you say we might be able to have a complementary tasting if we can visit…" at bounding box center [532, 222] width 732 height 28
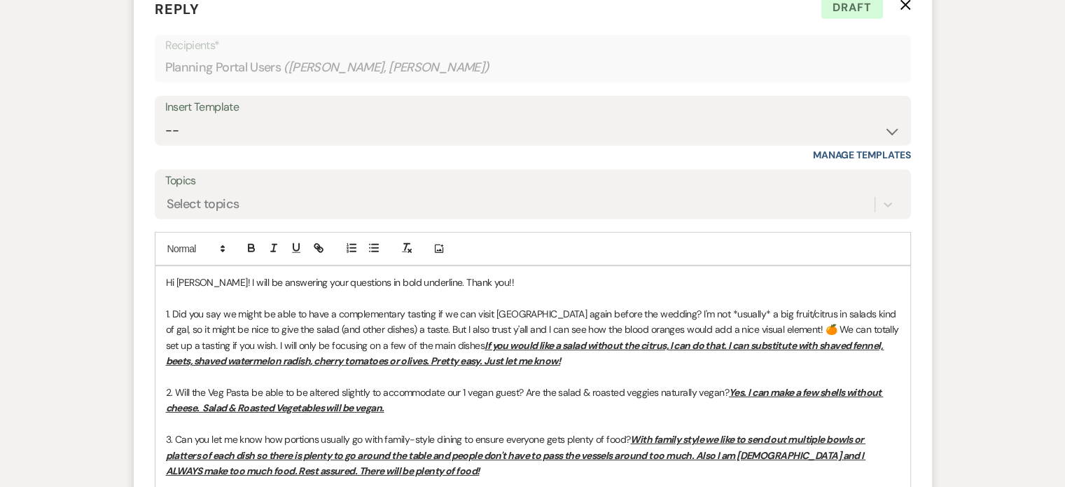
scroll to position [9674, 0]
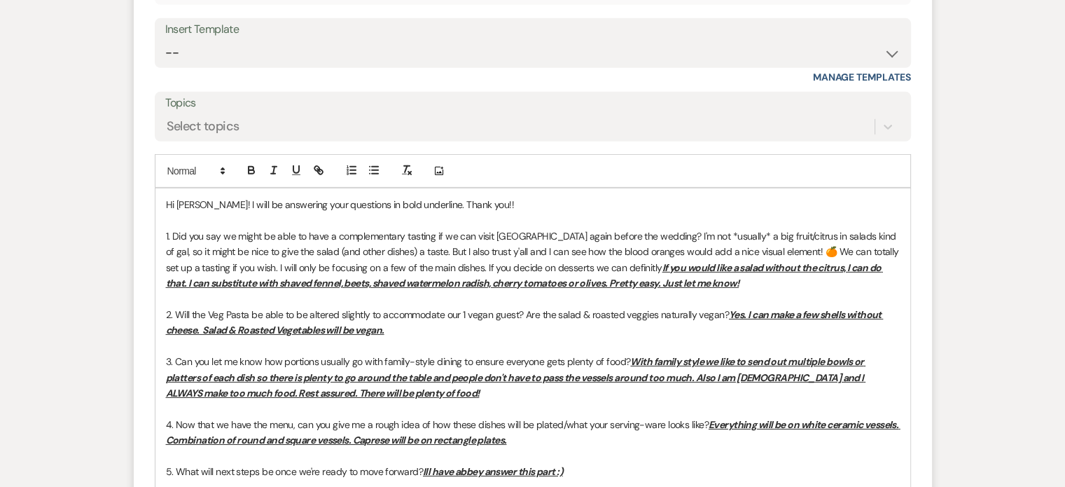
click at [608, 230] on span "1. Did you say we might be able to have a complementary tasting if we can visit…" at bounding box center [534, 252] width 736 height 44
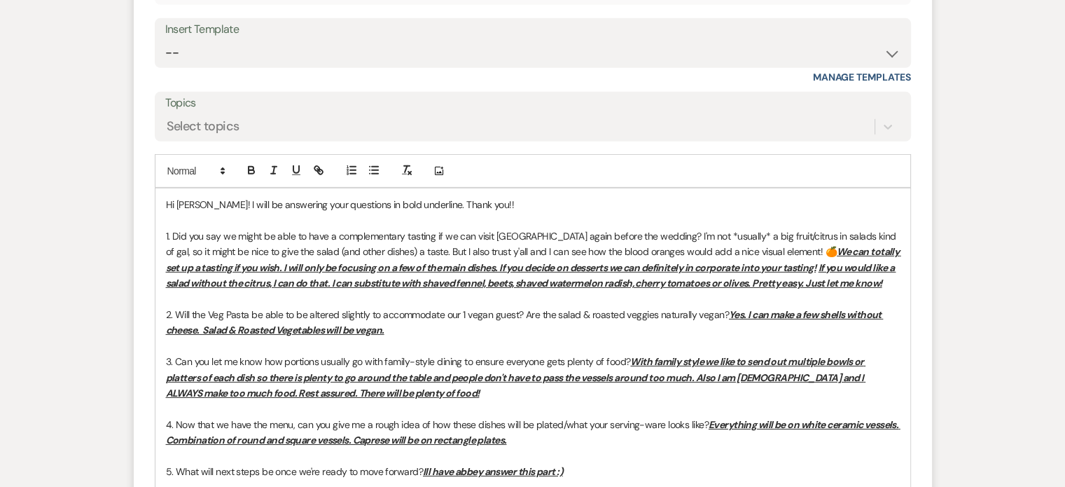
click at [669, 245] on u "We can totally set up a tasting if you wish. I will only be focusing on a few o…" at bounding box center [533, 259] width 735 height 28
click at [713, 245] on u "We can totally set up a tasting if you wish. I will only be focusing on a few o…" at bounding box center [533, 259] width 735 height 28
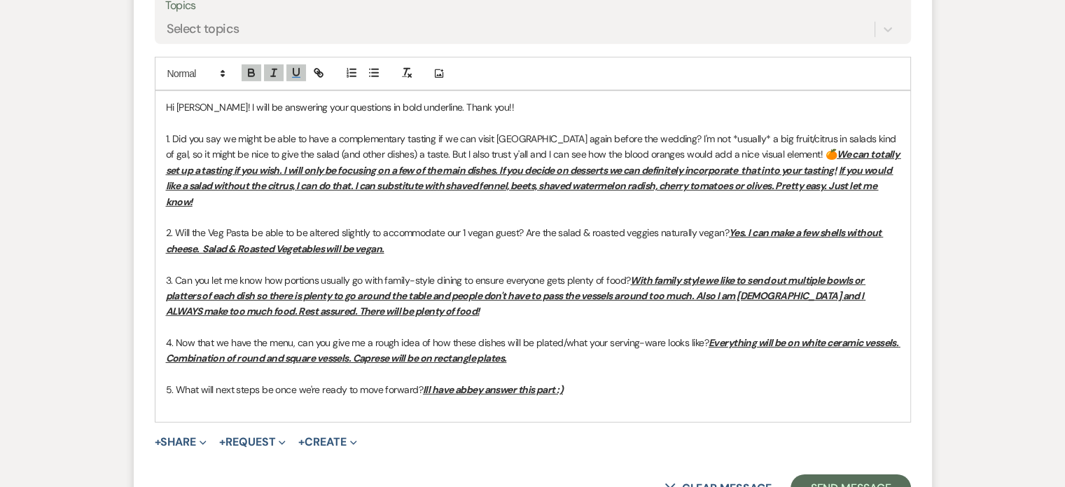
scroll to position [9774, 0]
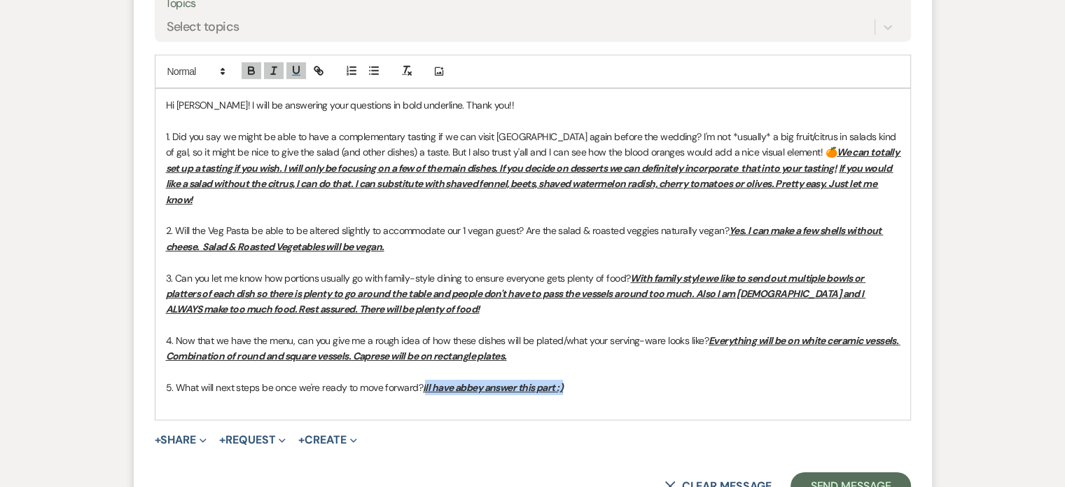
drag, startPoint x: 611, startPoint y: 316, endPoint x: 423, endPoint y: 314, distance: 187.7
click at [423, 379] on p "5. What will next steps be once we're ready to move forward? Ill have abbey ans…" at bounding box center [533, 386] width 734 height 15
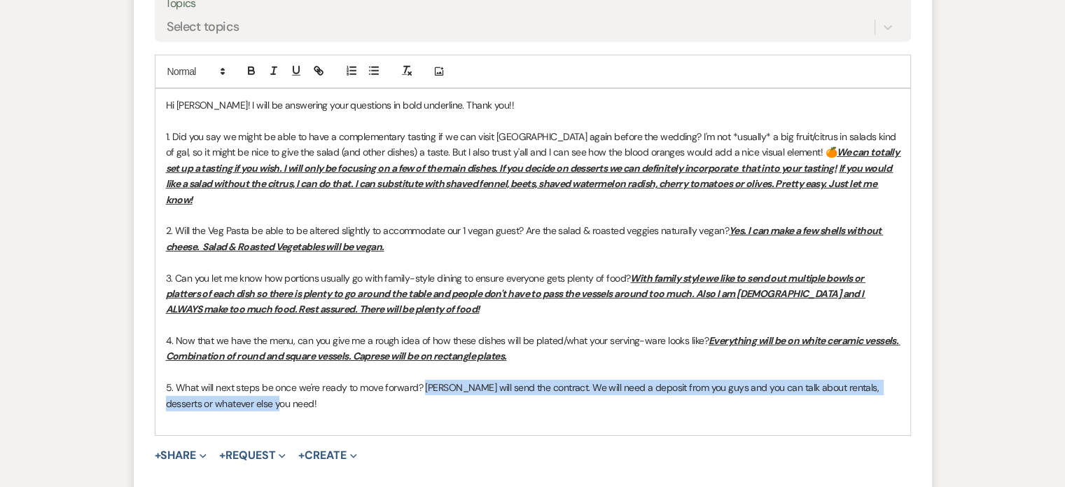
drag, startPoint x: 423, startPoint y: 314, endPoint x: 426, endPoint y: 333, distance: 19.8
click at [426, 379] on p "5. What will next steps be once we're ready to move forward? [PERSON_NAME] will…" at bounding box center [533, 395] width 734 height 32
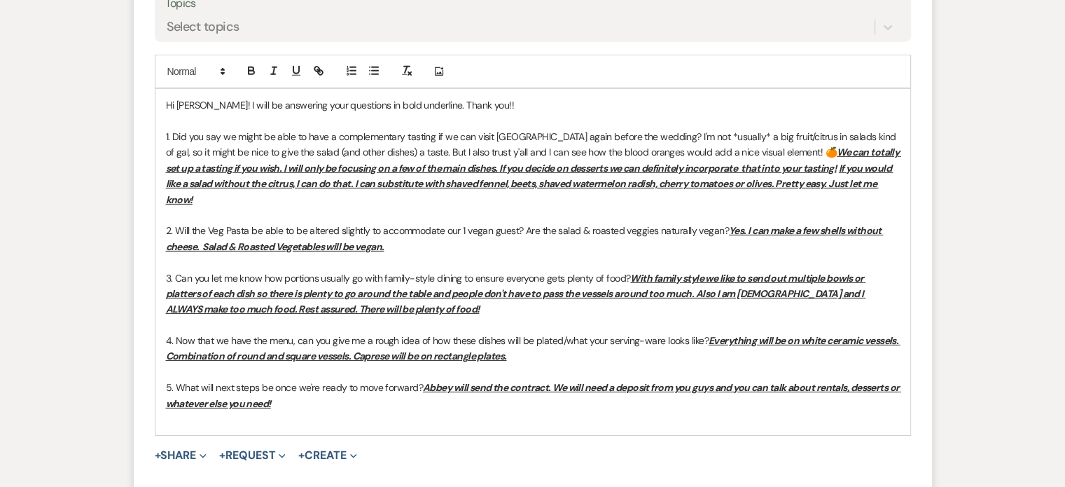
click at [510, 411] on p at bounding box center [533, 418] width 734 height 15
click at [337, 379] on p "5. What will next steps be once we're ready to move forward? [PERSON_NAME] will…" at bounding box center [533, 395] width 734 height 32
click at [280, 411] on p at bounding box center [533, 418] width 734 height 15
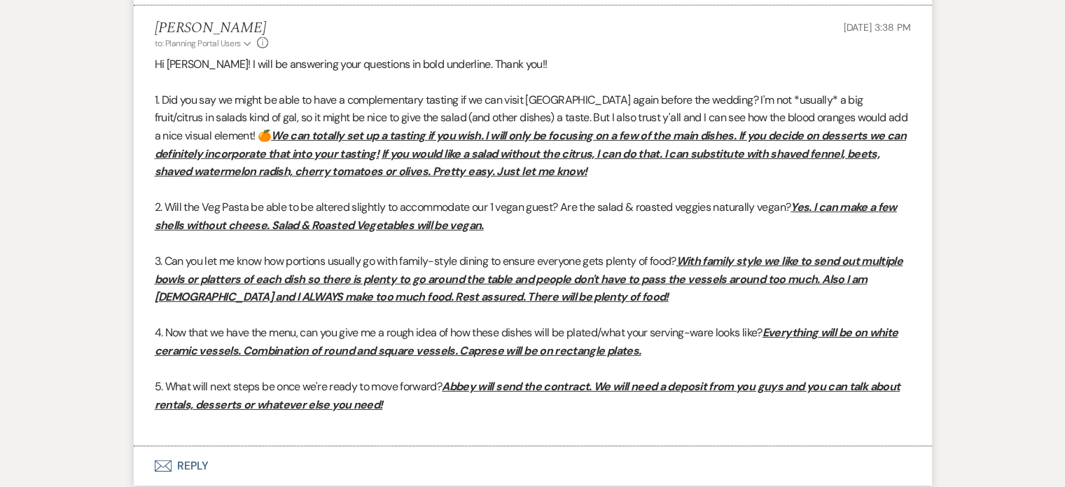
scroll to position [9456, 0]
